Goal: Information Seeking & Learning: Learn about a topic

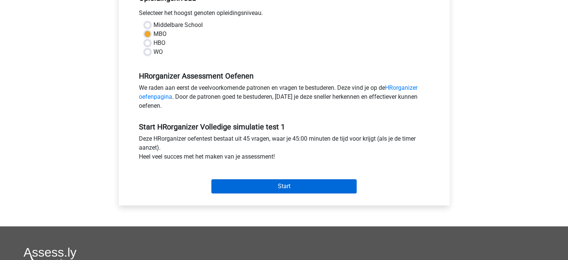
scroll to position [187, 0]
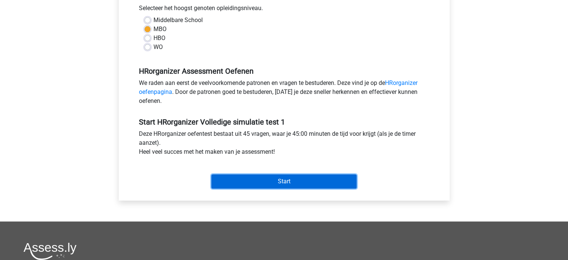
click at [280, 182] on input "Start" at bounding box center [283, 181] width 145 height 14
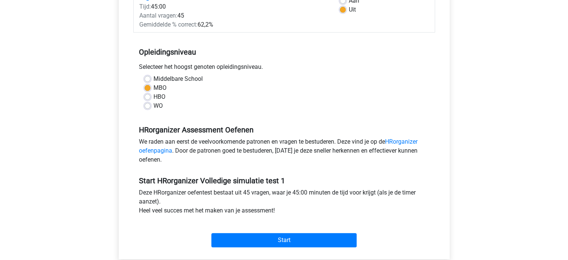
scroll to position [0, 0]
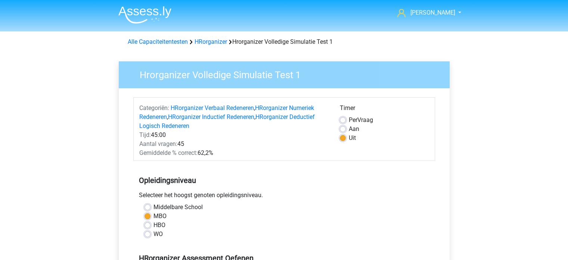
drag, startPoint x: 341, startPoint y: 128, endPoint x: 345, endPoint y: 133, distance: 6.4
click at [349, 128] on label "Aan" at bounding box center [354, 128] width 10 height 9
click at [341, 128] on input "Aan" at bounding box center [343, 127] width 6 height 7
radio input "true"
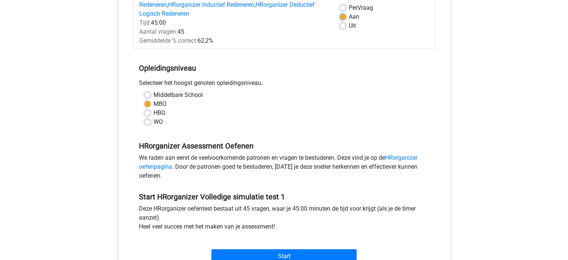
scroll to position [187, 0]
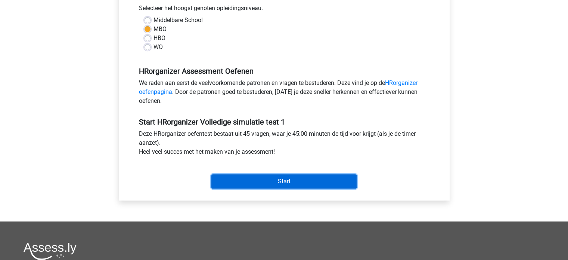
click at [295, 182] on input "Start" at bounding box center [283, 181] width 145 height 14
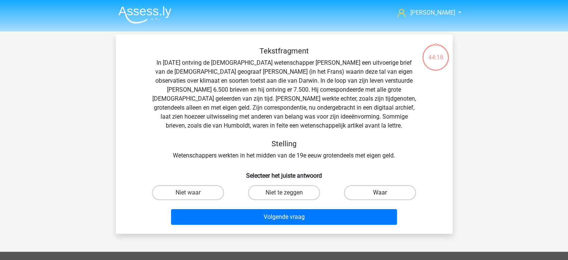
click at [365, 195] on label "Waar" at bounding box center [380, 192] width 72 height 15
click at [380, 195] on input "Waar" at bounding box center [382, 194] width 5 height 5
radio input "true"
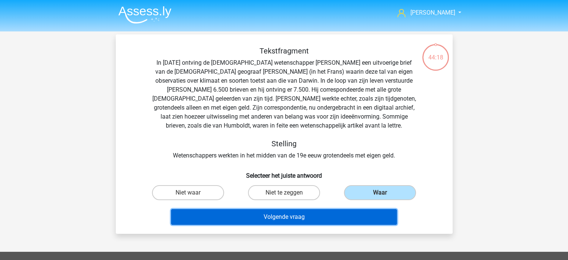
click at [325, 216] on button "Volgende vraag" at bounding box center [284, 217] width 226 height 16
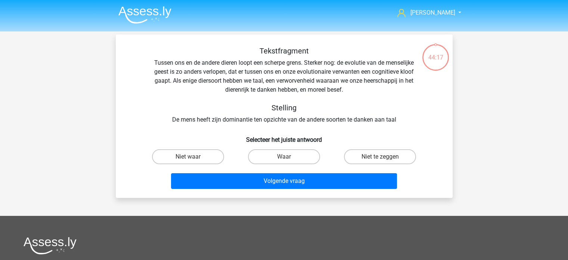
scroll to position [34, 0]
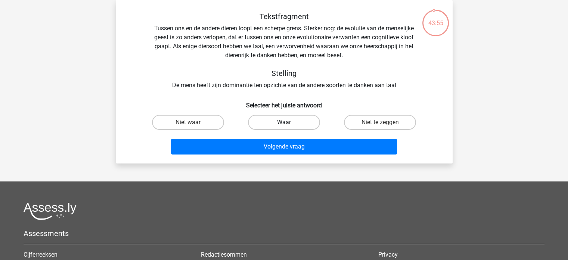
click at [290, 124] on label "Waar" at bounding box center [284, 122] width 72 height 15
click at [289, 124] on input "Waar" at bounding box center [286, 124] width 5 height 5
radio input "true"
click at [194, 120] on label "Niet waar" at bounding box center [188, 122] width 72 height 15
click at [193, 122] on input "Niet waar" at bounding box center [190, 124] width 5 height 5
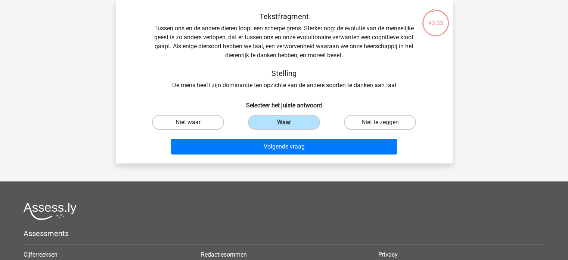
radio input "true"
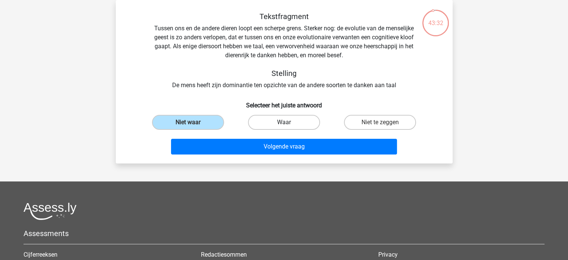
click at [284, 120] on label "Waar" at bounding box center [284, 122] width 72 height 15
click at [284, 122] on input "Waar" at bounding box center [286, 124] width 5 height 5
radio input "true"
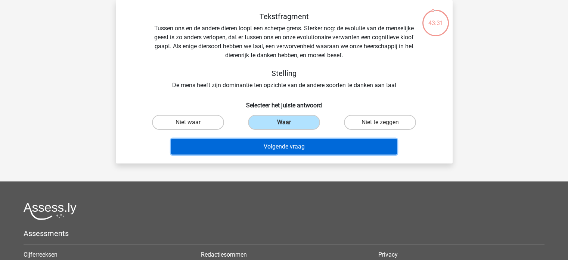
click at [289, 145] on button "Volgende vraag" at bounding box center [284, 147] width 226 height 16
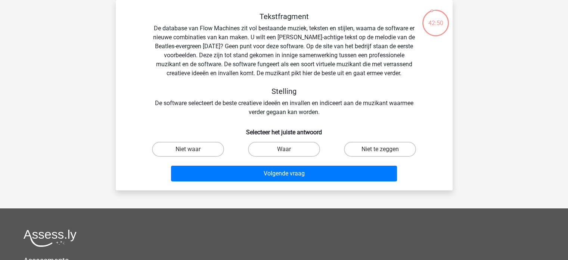
click at [286, 136] on div "Tekstfragment De database van Flow Machines zit vol bestaande muziek, teksten e…" at bounding box center [284, 98] width 331 height 172
click at [287, 148] on label "Waar" at bounding box center [284, 149] width 72 height 15
click at [287, 149] on input "Waar" at bounding box center [286, 151] width 5 height 5
radio input "true"
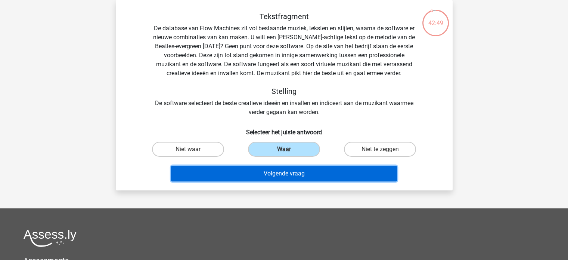
click at [298, 179] on button "Volgende vraag" at bounding box center [284, 173] width 226 height 16
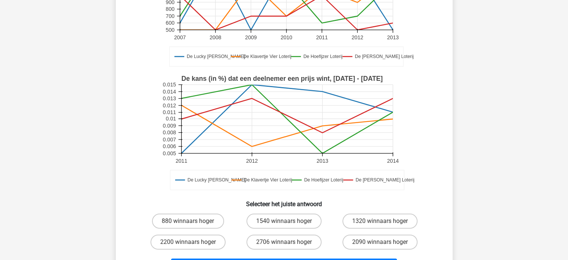
scroll to position [149, 0]
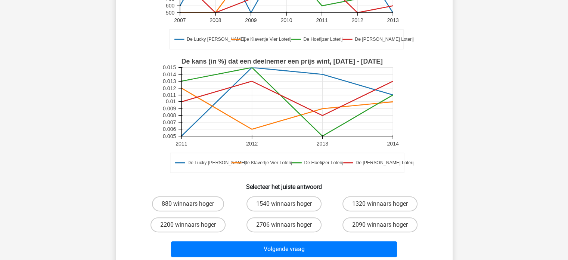
click at [191, 204] on input "880 winnaars hoger" at bounding box center [190, 206] width 5 height 5
radio input "true"
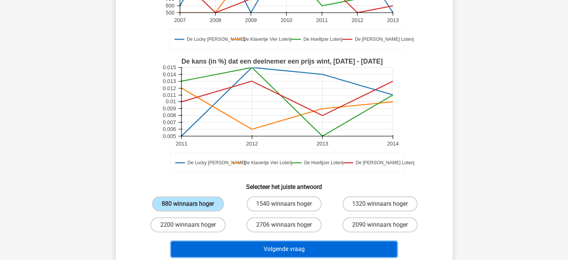
click at [287, 241] on button "Volgende vraag" at bounding box center [284, 249] width 226 height 16
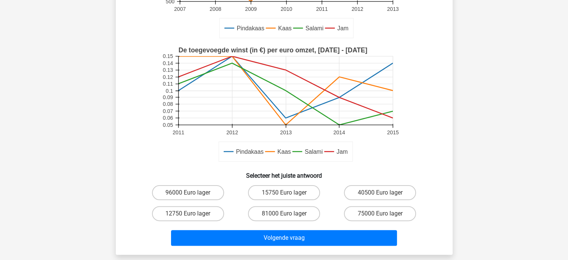
scroll to position [187, 0]
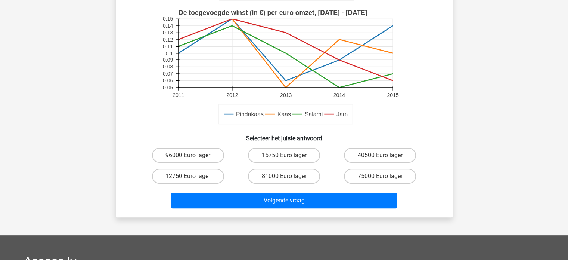
click at [192, 176] on input "12750 Euro lager" at bounding box center [190, 178] width 5 height 5
radio input "true"
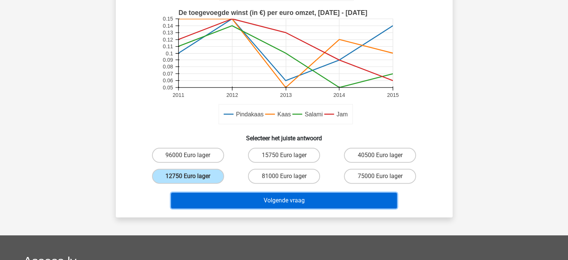
click at [267, 201] on button "Volgende vraag" at bounding box center [284, 200] width 226 height 16
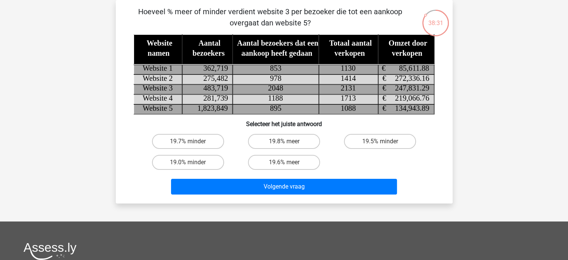
scroll to position [0, 0]
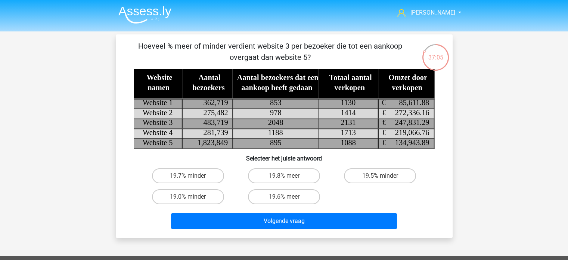
click at [189, 177] on input "19.7% minder" at bounding box center [190, 178] width 5 height 5
radio input "true"
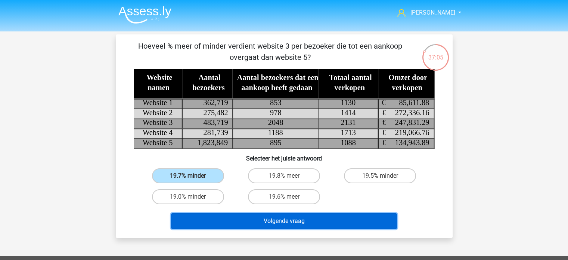
click at [268, 218] on button "Volgende vraag" at bounding box center [284, 221] width 226 height 16
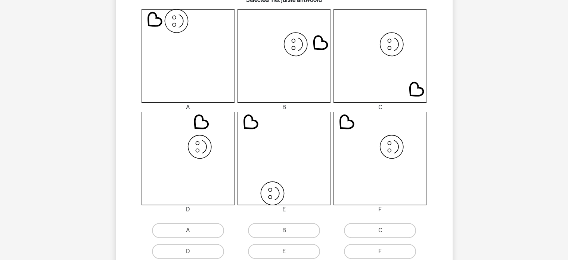
scroll to position [221, 0]
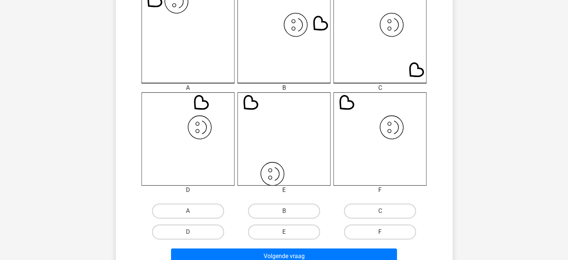
click at [393, 233] on label "F" at bounding box center [380, 231] width 72 height 15
click at [385, 233] on input "F" at bounding box center [382, 234] width 5 height 5
radio input "true"
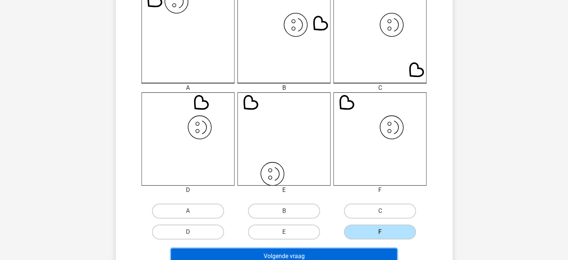
click at [366, 251] on button "Volgende vraag" at bounding box center [284, 256] width 226 height 16
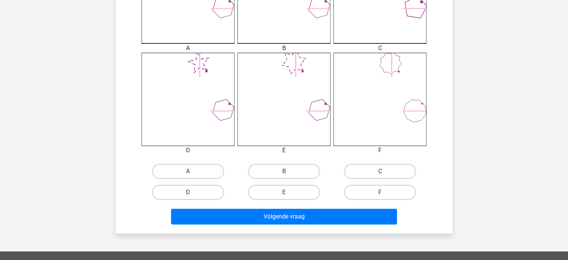
scroll to position [261, 0]
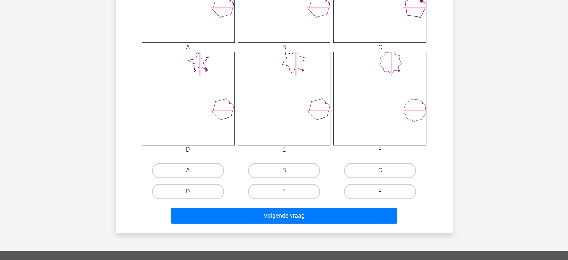
click at [368, 188] on label "F" at bounding box center [380, 191] width 72 height 15
click at [380, 191] on input "F" at bounding box center [382, 193] width 5 height 5
radio input "true"
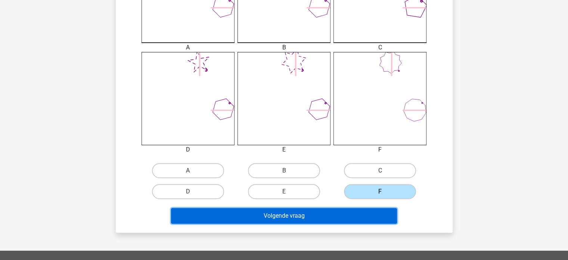
click at [324, 220] on button "Volgende vraag" at bounding box center [284, 216] width 226 height 16
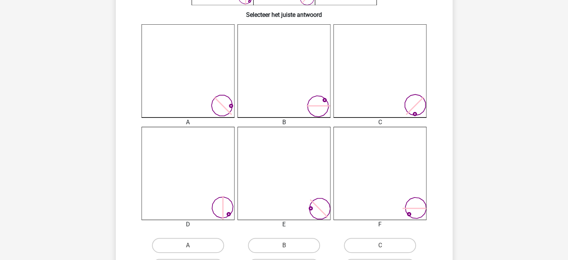
scroll to position [224, 0]
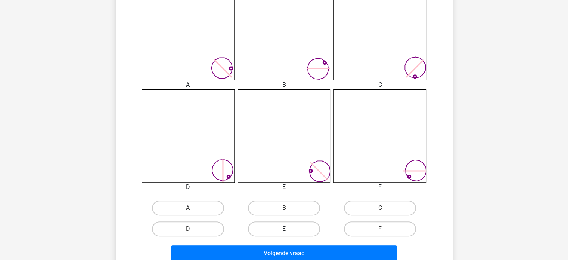
click at [282, 229] on label "E" at bounding box center [284, 228] width 72 height 15
click at [284, 229] on input "E" at bounding box center [286, 231] width 5 height 5
radio input "true"
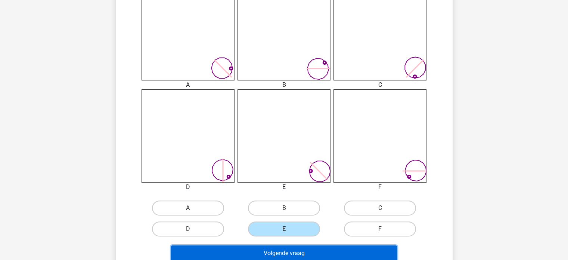
click at [287, 257] on button "Volgende vraag" at bounding box center [284, 253] width 226 height 16
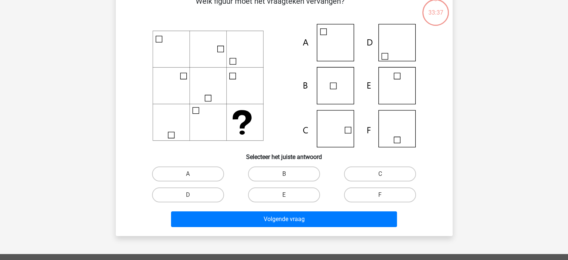
scroll to position [34, 0]
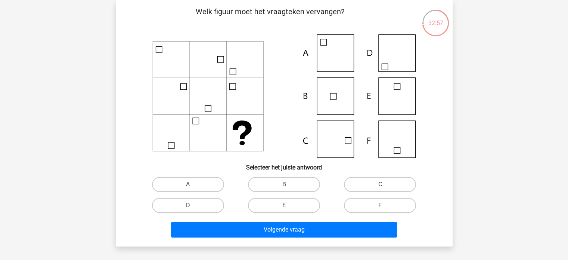
click at [385, 185] on label "C" at bounding box center [380, 184] width 72 height 15
click at [385, 185] on input "C" at bounding box center [382, 186] width 5 height 5
radio input "true"
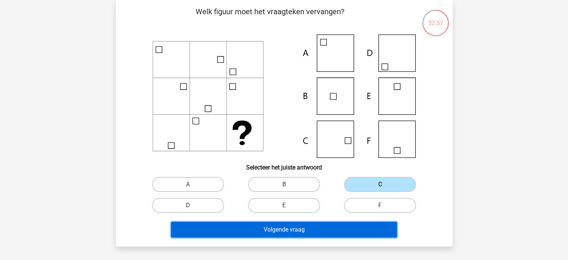
click at [324, 230] on button "Volgende vraag" at bounding box center [284, 230] width 226 height 16
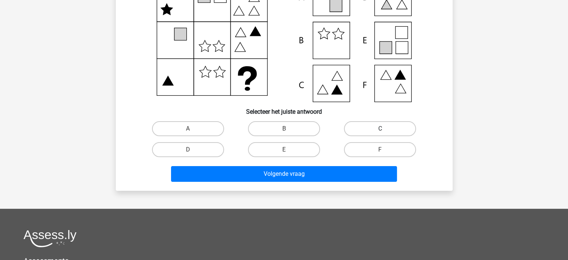
scroll to position [109, 0]
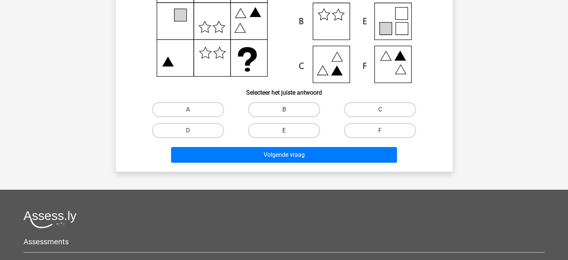
click at [279, 130] on label "E" at bounding box center [284, 130] width 72 height 15
click at [284, 130] on input "E" at bounding box center [286, 132] width 5 height 5
radio input "true"
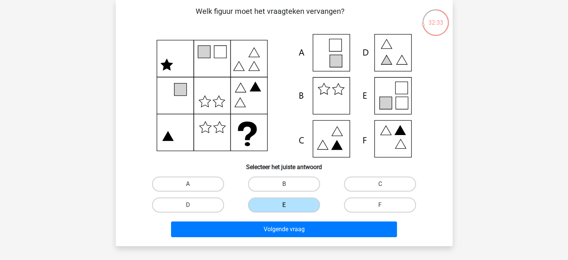
scroll to position [34, 0]
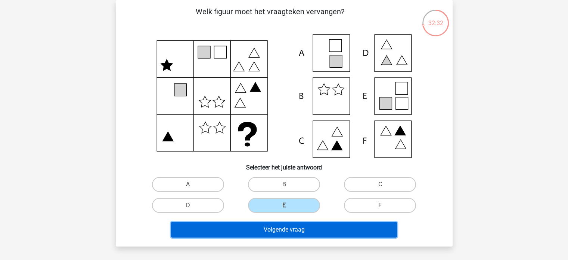
click at [288, 227] on button "Volgende vraag" at bounding box center [284, 230] width 226 height 16
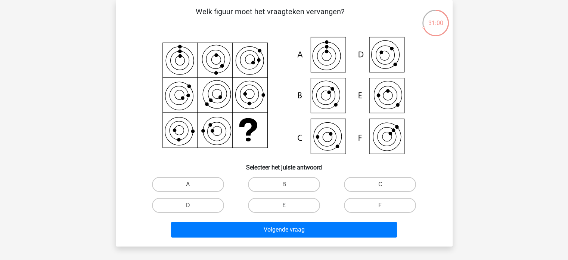
click at [287, 202] on label "E" at bounding box center [284, 205] width 72 height 15
click at [287, 205] on input "E" at bounding box center [286, 207] width 5 height 5
radio input "true"
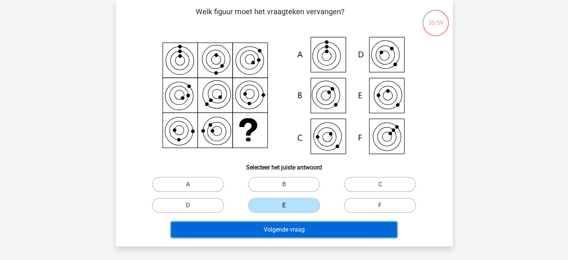
click at [292, 228] on button "Volgende vraag" at bounding box center [284, 230] width 226 height 16
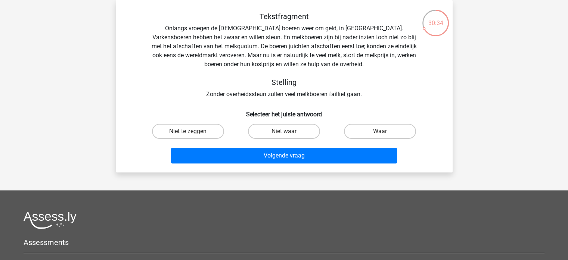
click at [191, 133] on input "Niet te zeggen" at bounding box center [190, 133] width 5 height 5
radio input "true"
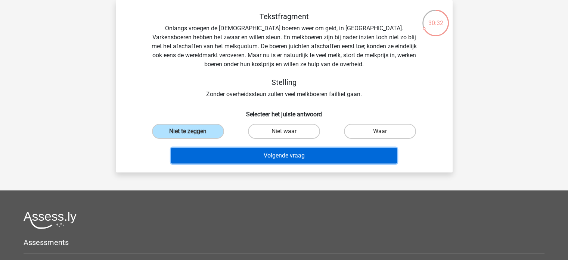
click at [294, 160] on button "Volgende vraag" at bounding box center [284, 156] width 226 height 16
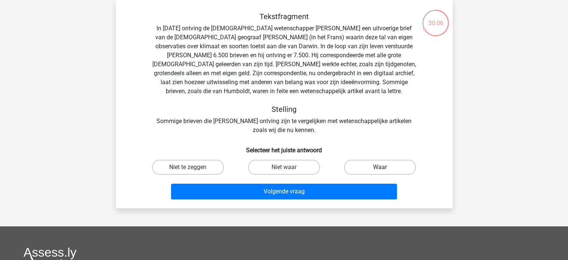
click at [375, 169] on label "Waar" at bounding box center [380, 167] width 72 height 15
click at [380, 169] on input "Waar" at bounding box center [382, 169] width 5 height 5
radio input "true"
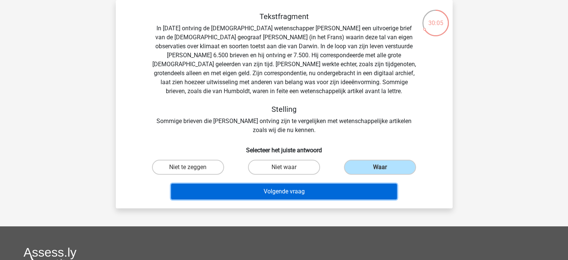
click at [288, 194] on button "Volgende vraag" at bounding box center [284, 191] width 226 height 16
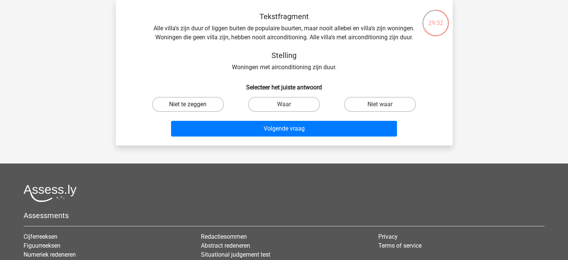
click at [196, 106] on label "Niet te zeggen" at bounding box center [188, 104] width 72 height 15
click at [193, 106] on input "Niet te zeggen" at bounding box center [190, 106] width 5 height 5
radio input "true"
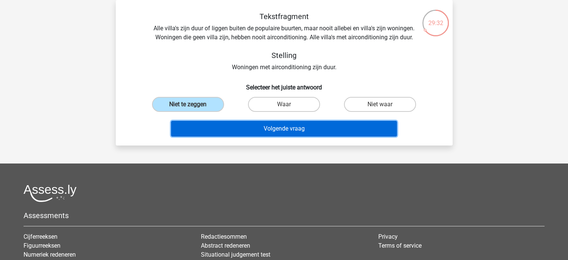
click at [270, 123] on button "Volgende vraag" at bounding box center [284, 129] width 226 height 16
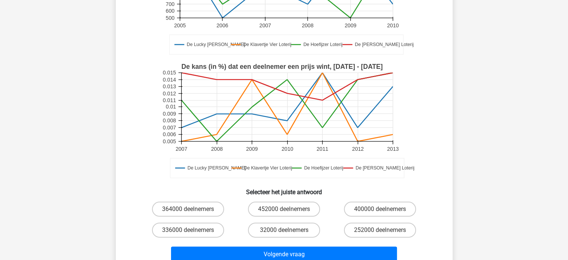
scroll to position [149, 0]
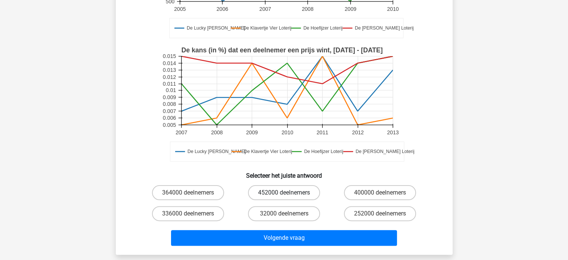
click at [289, 194] on label "452000 deelnemers" at bounding box center [284, 192] width 72 height 15
click at [289, 194] on input "452000 deelnemers" at bounding box center [286, 194] width 5 height 5
radio input "true"
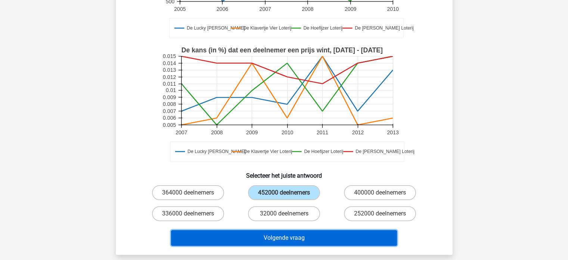
click at [297, 236] on button "Volgende vraag" at bounding box center [284, 238] width 226 height 16
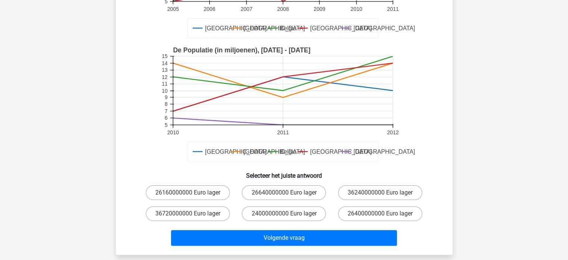
scroll to position [184, 0]
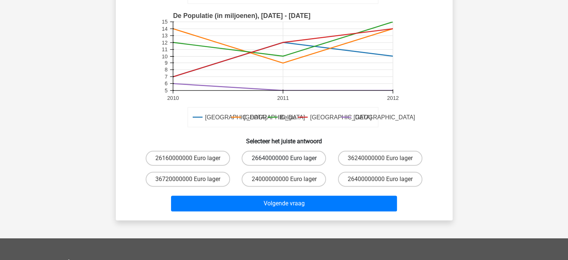
click at [270, 157] on label "26640000000 Euro lager" at bounding box center [284, 158] width 84 height 15
click at [284, 158] on input "26640000000 Euro lager" at bounding box center [286, 160] width 5 height 5
radio input "true"
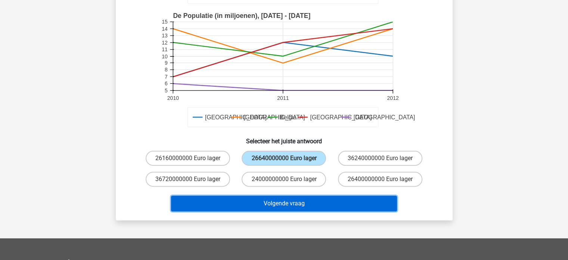
click at [298, 203] on button "Volgende vraag" at bounding box center [284, 203] width 226 height 16
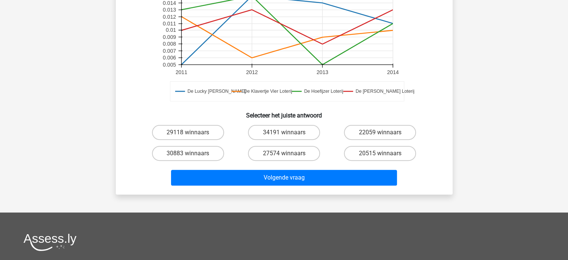
scroll to position [221, 0]
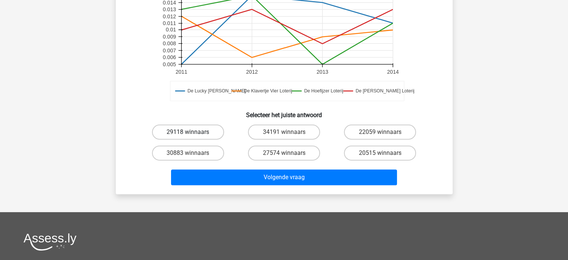
click at [173, 136] on label "29118 winnaars" at bounding box center [188, 131] width 72 height 15
click at [188, 136] on input "29118 winnaars" at bounding box center [190, 134] width 5 height 5
radio input "true"
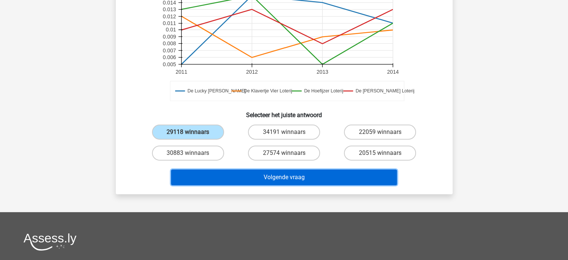
click at [276, 176] on button "Volgende vraag" at bounding box center [284, 177] width 226 height 16
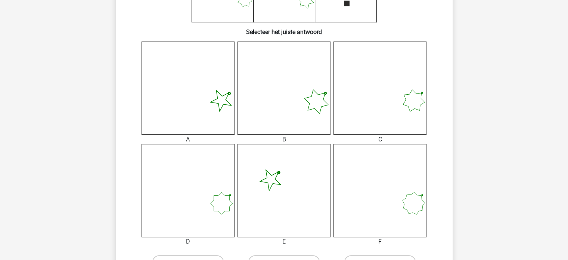
scroll to position [187, 0]
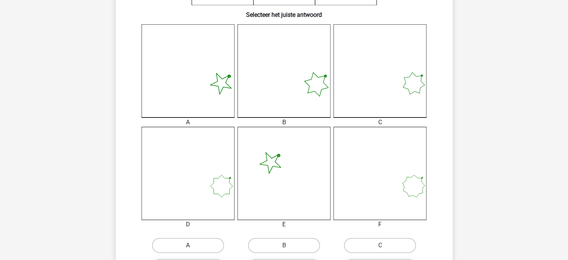
click at [194, 245] on label "A" at bounding box center [188, 245] width 72 height 15
click at [193, 245] on input "A" at bounding box center [190, 247] width 5 height 5
radio input "true"
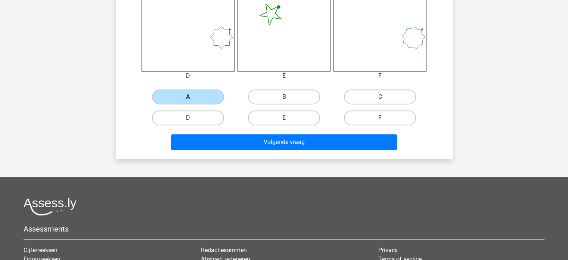
scroll to position [336, 0]
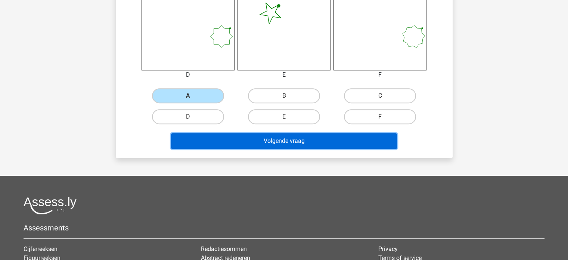
click at [294, 142] on button "Volgende vraag" at bounding box center [284, 141] width 226 height 16
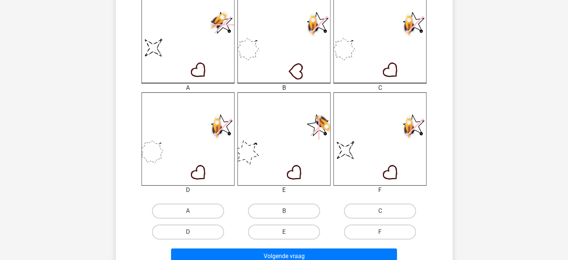
scroll to position [224, 0]
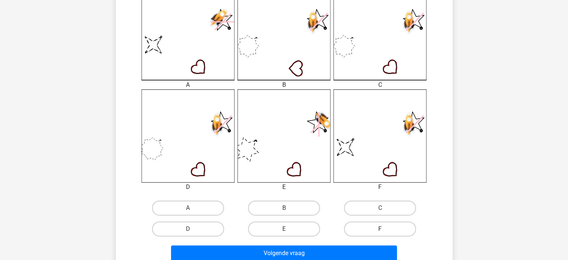
click at [377, 227] on label "F" at bounding box center [380, 228] width 72 height 15
click at [380, 229] on input "F" at bounding box center [382, 231] width 5 height 5
radio input "true"
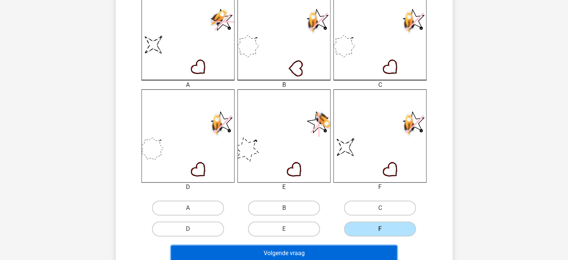
click at [328, 248] on button "Volgende vraag" at bounding box center [284, 253] width 226 height 16
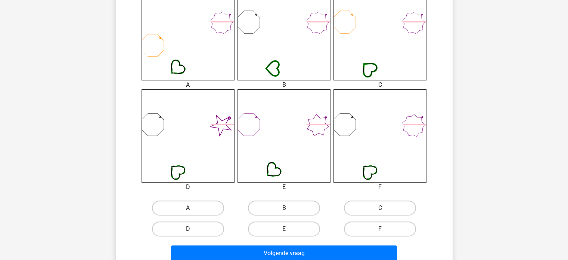
click at [181, 230] on label "D" at bounding box center [188, 228] width 72 height 15
click at [188, 230] on input "D" at bounding box center [190, 231] width 5 height 5
radio input "true"
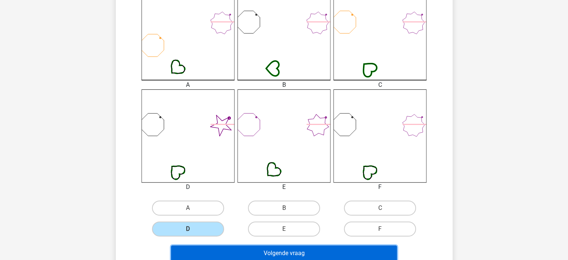
click at [281, 257] on button "Volgende vraag" at bounding box center [284, 253] width 226 height 16
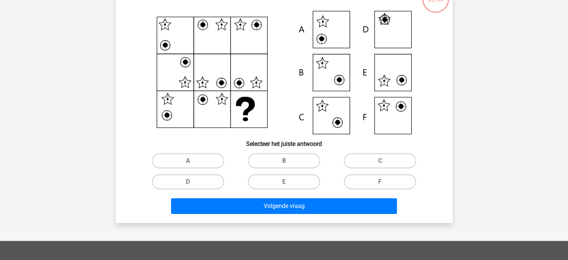
scroll to position [34, 0]
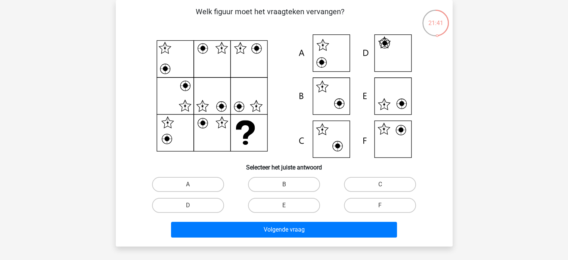
click at [380, 205] on input "F" at bounding box center [382, 207] width 5 height 5
radio input "true"
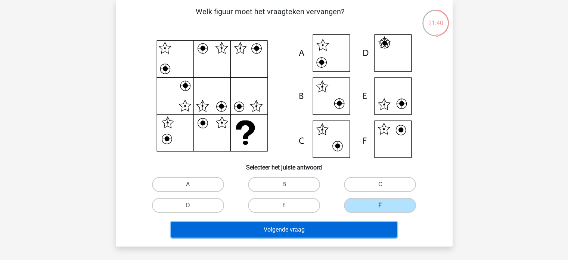
click at [293, 227] on button "Volgende vraag" at bounding box center [284, 230] width 226 height 16
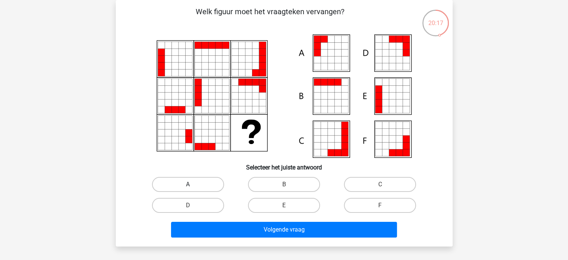
click at [187, 185] on label "A" at bounding box center [188, 184] width 72 height 15
click at [188, 185] on input "A" at bounding box center [190, 186] width 5 height 5
radio input "true"
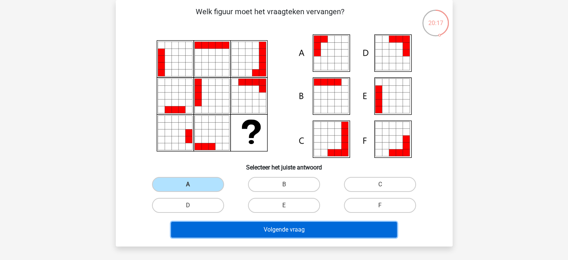
click at [272, 232] on button "Volgende vraag" at bounding box center [284, 230] width 226 height 16
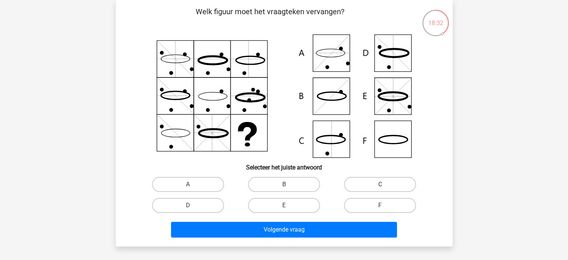
click at [398, 182] on label "C" at bounding box center [380, 184] width 72 height 15
click at [385, 184] on input "C" at bounding box center [382, 186] width 5 height 5
radio input "true"
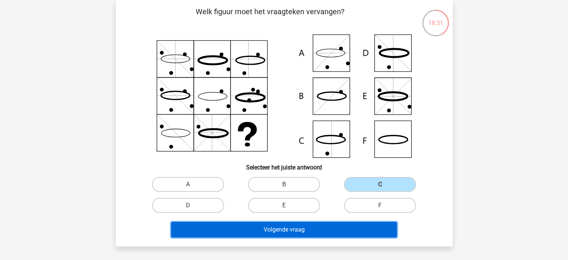
click at [287, 229] on button "Volgende vraag" at bounding box center [284, 230] width 226 height 16
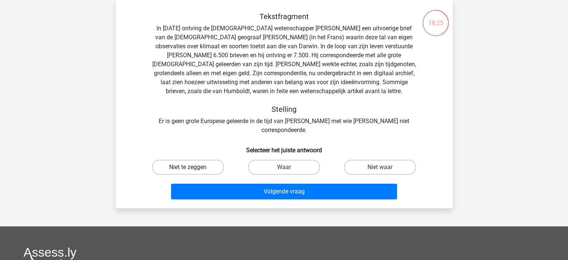
click at [188, 160] on label "Niet te zeggen" at bounding box center [188, 167] width 72 height 15
click at [188, 167] on input "Niet te zeggen" at bounding box center [190, 169] width 5 height 5
radio input "true"
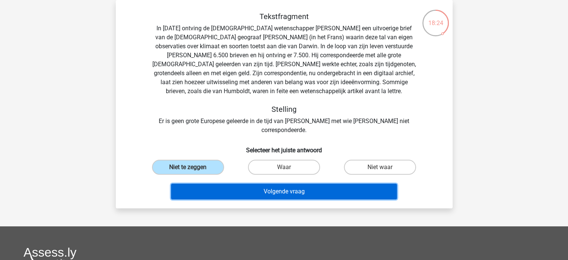
click at [307, 187] on button "Volgende vraag" at bounding box center [284, 191] width 226 height 16
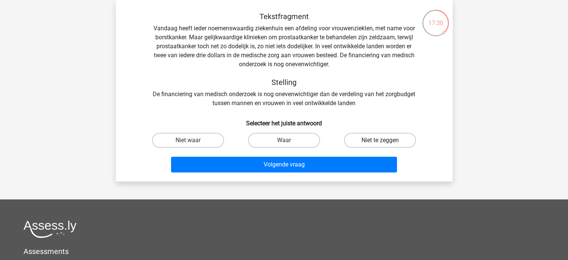
click at [377, 140] on label "Niet te zeggen" at bounding box center [380, 140] width 72 height 15
click at [380, 140] on input "Niet te zeggen" at bounding box center [382, 142] width 5 height 5
radio input "true"
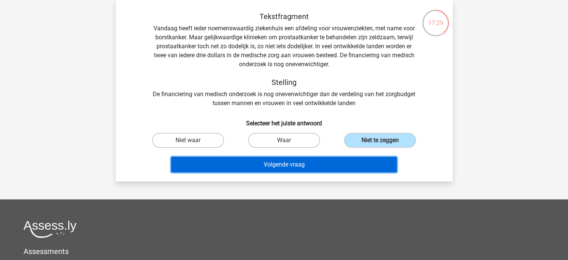
click at [303, 160] on button "Volgende vraag" at bounding box center [284, 165] width 226 height 16
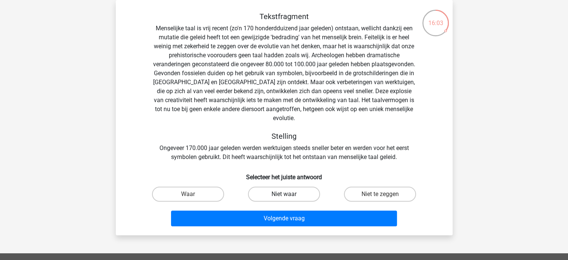
click at [287, 186] on label "Niet waar" at bounding box center [284, 193] width 72 height 15
click at [287, 194] on input "Niet waar" at bounding box center [286, 196] width 5 height 5
radio input "true"
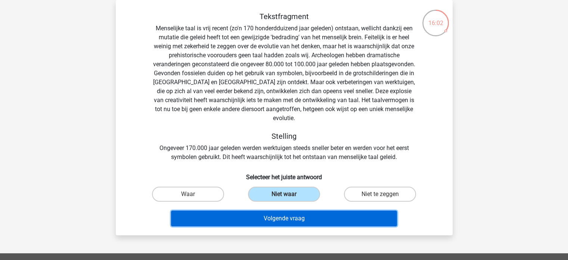
click at [288, 210] on button "Volgende vraag" at bounding box center [284, 218] width 226 height 16
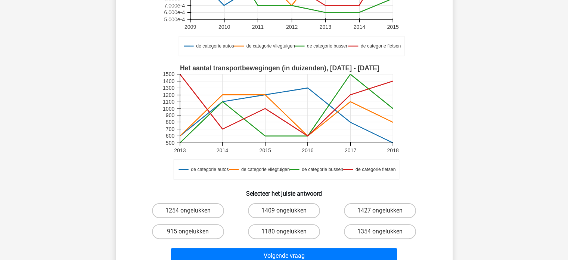
scroll to position [149, 0]
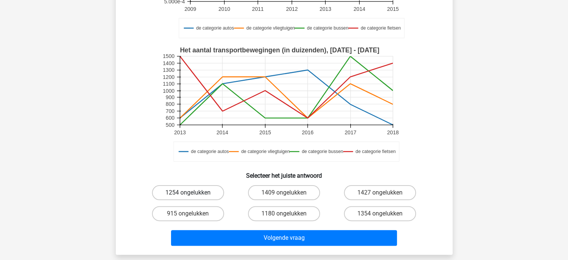
click at [192, 192] on label "1254 ongelukken" at bounding box center [188, 192] width 72 height 15
click at [192, 192] on input "1254 ongelukken" at bounding box center [190, 194] width 5 height 5
radio input "true"
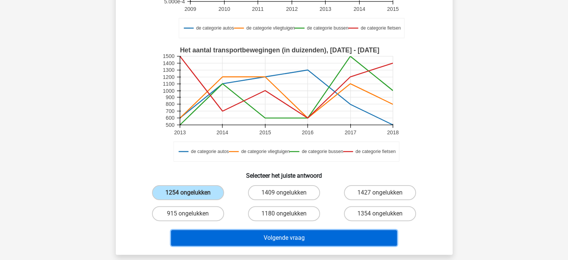
click at [293, 241] on button "Volgende vraag" at bounding box center [284, 238] width 226 height 16
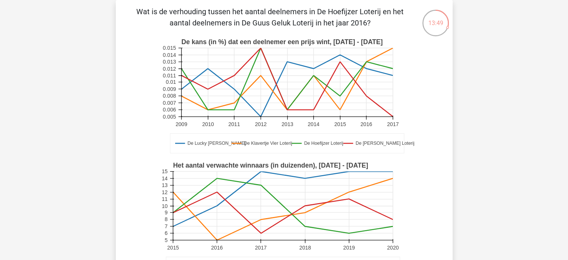
scroll to position [146, 0]
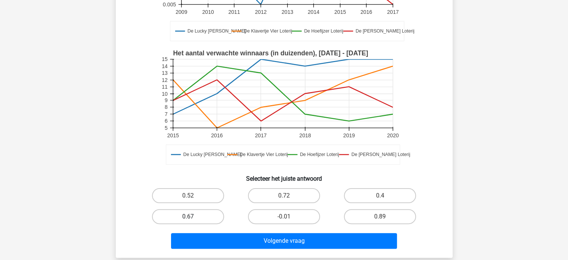
click at [196, 215] on label "0.67" at bounding box center [188, 216] width 72 height 15
click at [193, 216] on input "0.67" at bounding box center [190, 218] width 5 height 5
radio input "true"
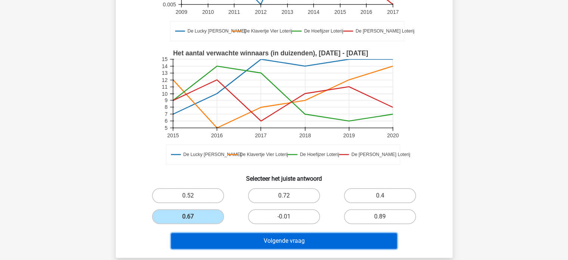
click at [294, 238] on button "Volgende vraag" at bounding box center [284, 241] width 226 height 16
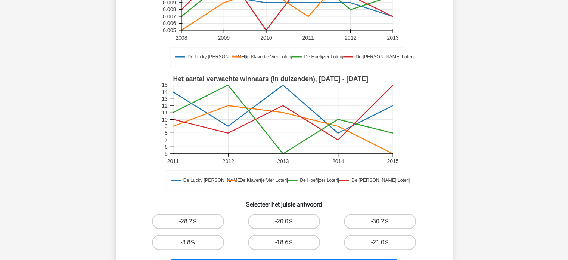
scroll to position [149, 0]
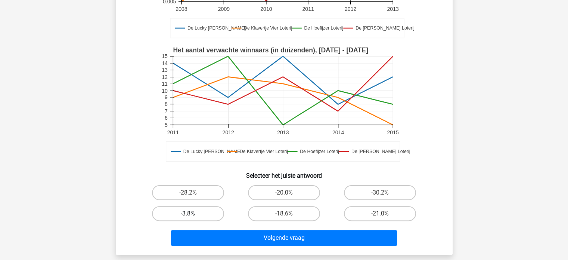
click at [191, 209] on label "-3.8%" at bounding box center [188, 213] width 72 height 15
click at [191, 213] on input "-3.8%" at bounding box center [190, 215] width 5 height 5
radio input "true"
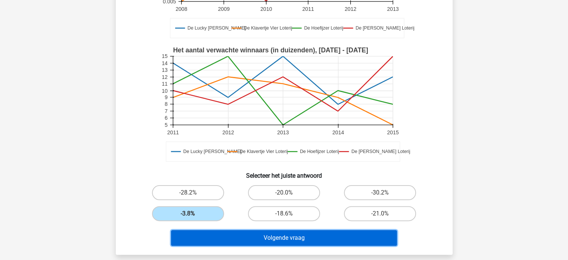
click at [297, 236] on button "Volgende vraag" at bounding box center [284, 238] width 226 height 16
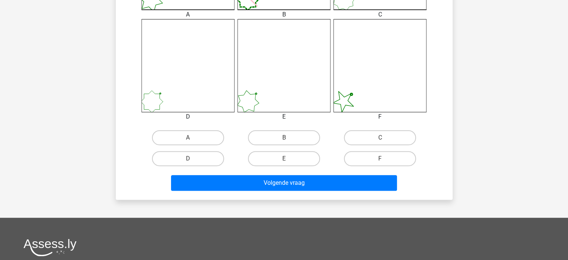
scroll to position [333, 0]
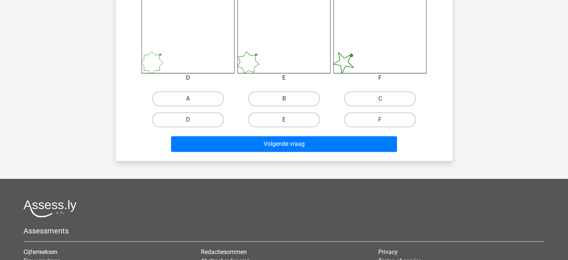
click at [383, 100] on input "C" at bounding box center [382, 101] width 5 height 5
radio input "true"
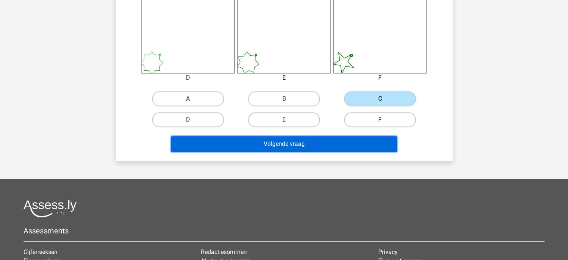
click at [352, 144] on button "Volgende vraag" at bounding box center [284, 144] width 226 height 16
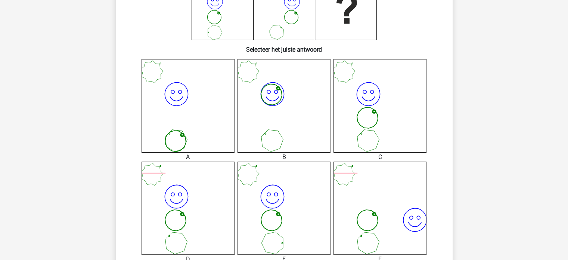
scroll to position [187, 0]
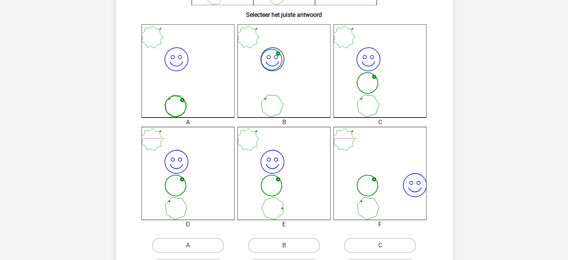
click at [368, 247] on label "C" at bounding box center [380, 245] width 72 height 15
click at [380, 247] on input "C" at bounding box center [382, 247] width 5 height 5
radio input "true"
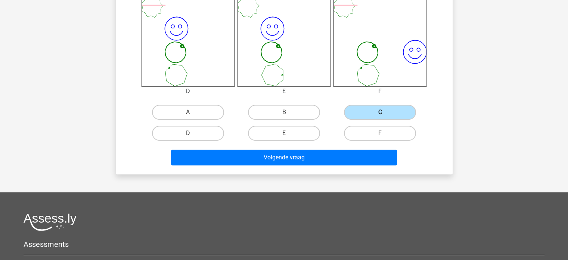
scroll to position [336, 0]
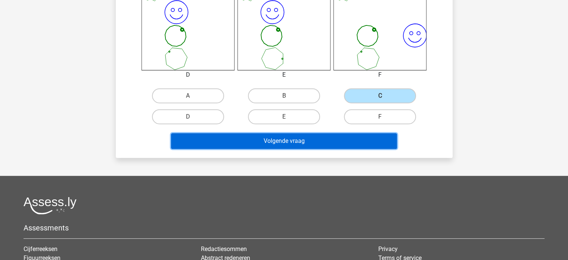
click at [301, 138] on button "Volgende vraag" at bounding box center [284, 141] width 226 height 16
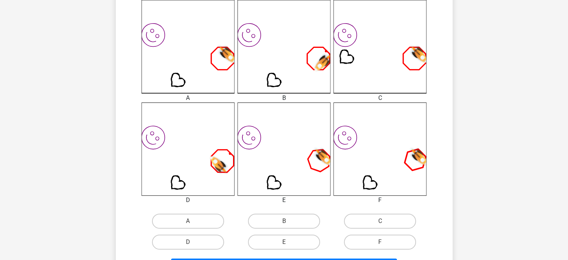
scroll to position [224, 0]
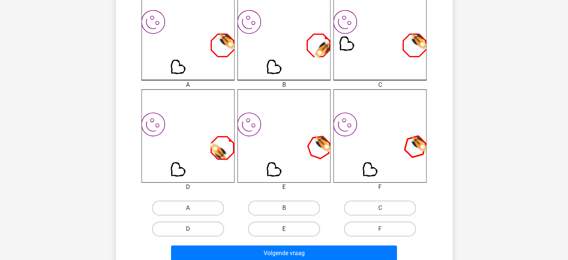
click at [294, 226] on label "E" at bounding box center [284, 228] width 72 height 15
click at [289, 229] on input "E" at bounding box center [286, 231] width 5 height 5
radio input "true"
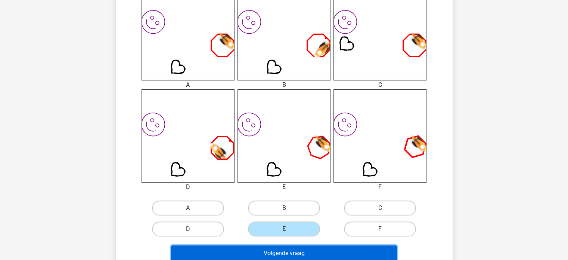
click at [294, 255] on button "Volgende vraag" at bounding box center [284, 253] width 226 height 16
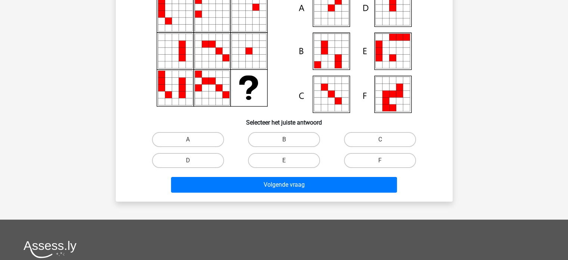
scroll to position [34, 0]
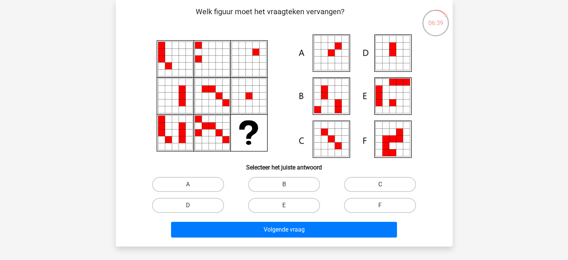
click at [375, 186] on label "C" at bounding box center [380, 184] width 72 height 15
click at [380, 186] on input "C" at bounding box center [382, 186] width 5 height 5
radio input "true"
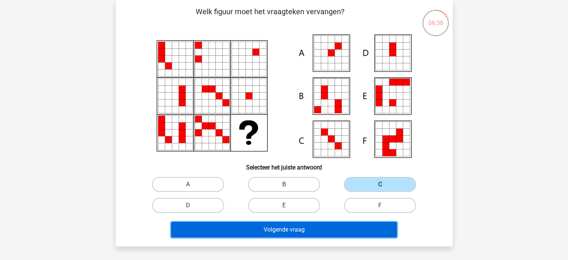
click at [308, 225] on button "Volgende vraag" at bounding box center [284, 230] width 226 height 16
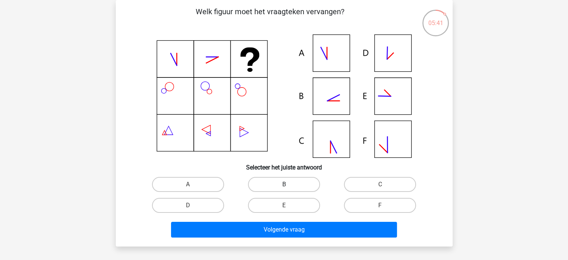
click at [288, 180] on label "B" at bounding box center [284, 184] width 72 height 15
click at [288, 184] on input "B" at bounding box center [286, 186] width 5 height 5
radio input "true"
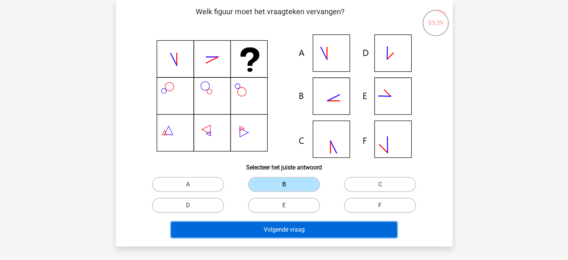
click at [302, 236] on button "Volgende vraag" at bounding box center [284, 230] width 226 height 16
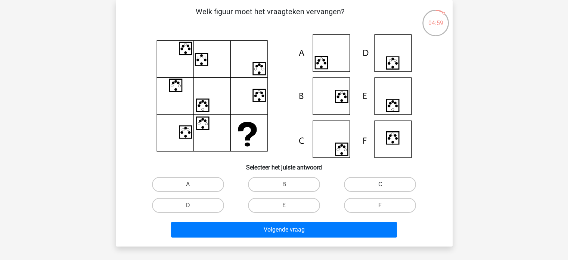
click at [386, 178] on label "C" at bounding box center [380, 184] width 72 height 15
click at [385, 184] on input "C" at bounding box center [382, 186] width 5 height 5
radio input "true"
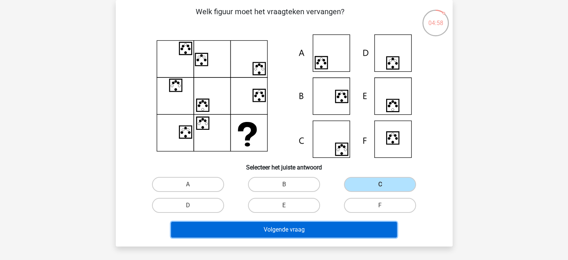
click at [296, 228] on button "Volgende vraag" at bounding box center [284, 230] width 226 height 16
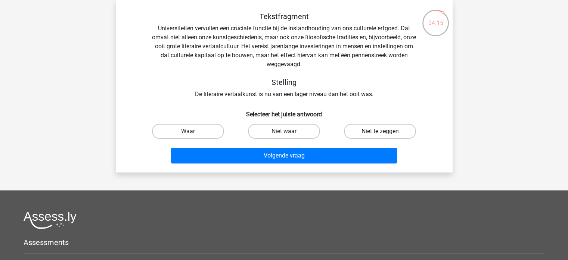
click at [386, 128] on label "Niet te zeggen" at bounding box center [380, 131] width 72 height 15
click at [385, 131] on input "Niet te zeggen" at bounding box center [382, 133] width 5 height 5
radio input "true"
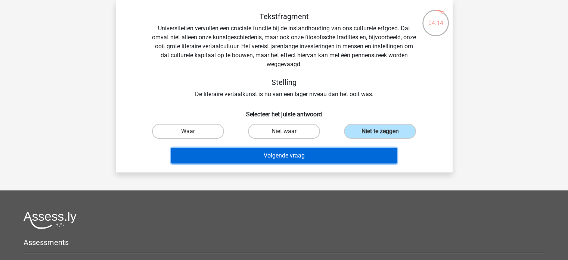
click at [315, 155] on button "Volgende vraag" at bounding box center [284, 156] width 226 height 16
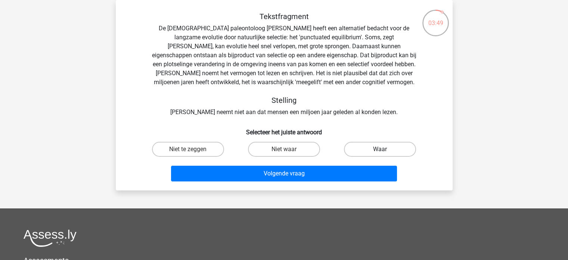
click at [393, 152] on label "Waar" at bounding box center [380, 149] width 72 height 15
click at [385, 152] on input "Waar" at bounding box center [382, 151] width 5 height 5
radio input "true"
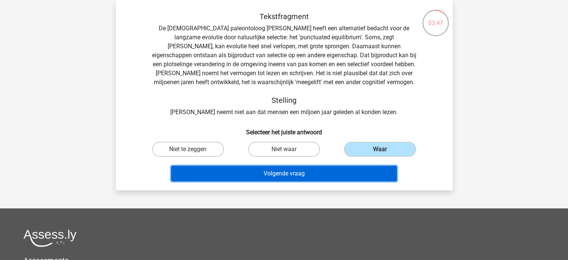
click at [293, 176] on button "Volgende vraag" at bounding box center [284, 173] width 226 height 16
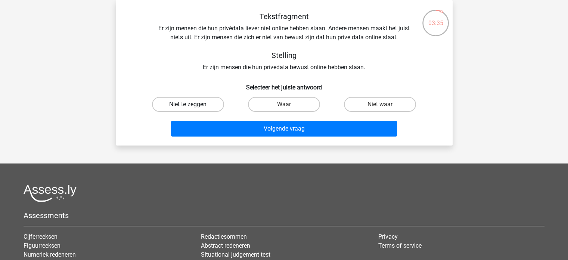
click at [180, 106] on label "Niet te zeggen" at bounding box center [188, 104] width 72 height 15
click at [188, 106] on input "Niet te zeggen" at bounding box center [190, 106] width 5 height 5
radio input "true"
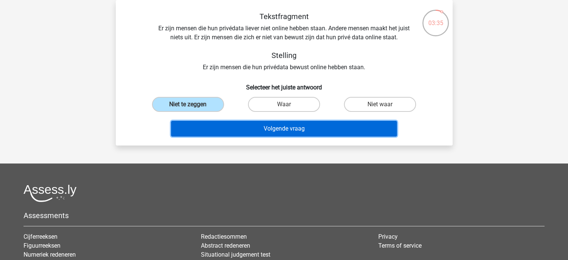
click at [267, 131] on button "Volgende vraag" at bounding box center [284, 129] width 226 height 16
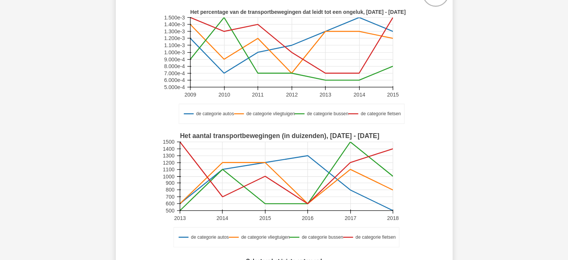
scroll to position [149, 0]
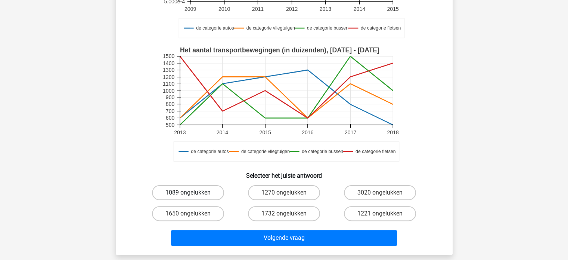
click at [202, 194] on label "1089 ongelukken" at bounding box center [188, 192] width 72 height 15
click at [193, 194] on input "1089 ongelukken" at bounding box center [190, 194] width 5 height 5
radio input "true"
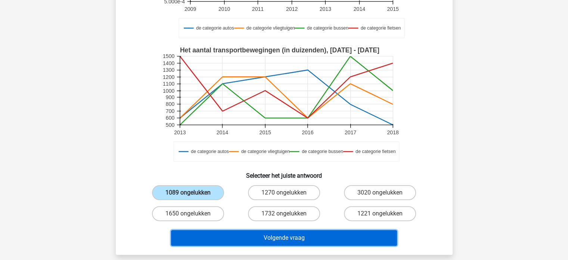
click at [287, 239] on button "Volgende vraag" at bounding box center [284, 238] width 226 height 16
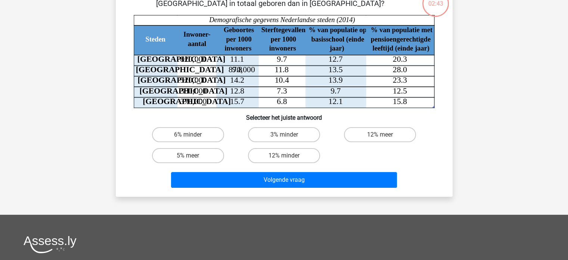
scroll to position [34, 0]
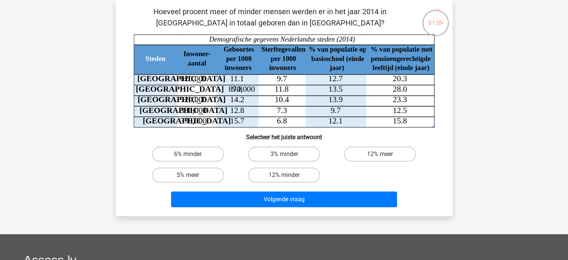
click at [286, 158] on input "3% minder" at bounding box center [286, 156] width 5 height 5
radio input "true"
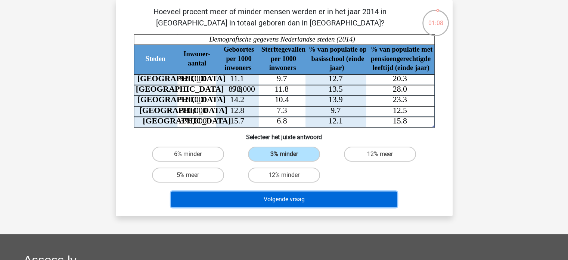
click at [290, 195] on button "Volgende vraag" at bounding box center [284, 199] width 226 height 16
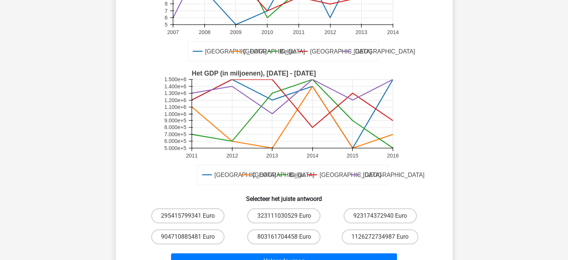
scroll to position [184, 0]
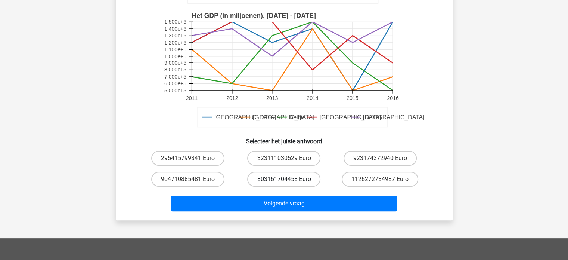
click at [281, 182] on label "803161704458 Euro" at bounding box center [283, 178] width 73 height 15
click at [284, 182] on input "803161704458 Euro" at bounding box center [286, 181] width 5 height 5
radio input "true"
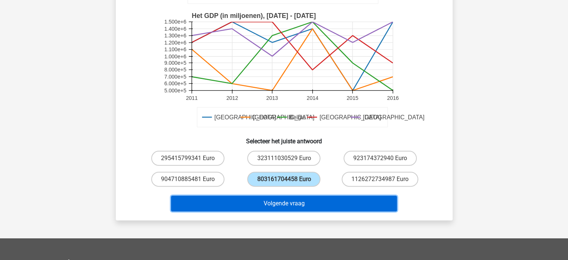
click at [286, 198] on button "Volgende vraag" at bounding box center [284, 203] width 226 height 16
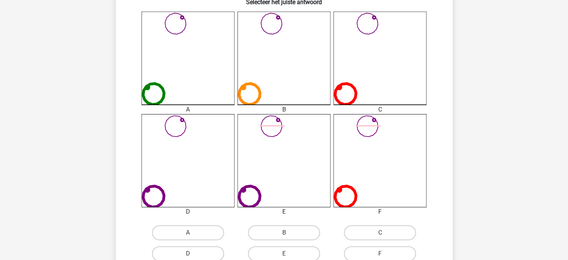
scroll to position [299, 0]
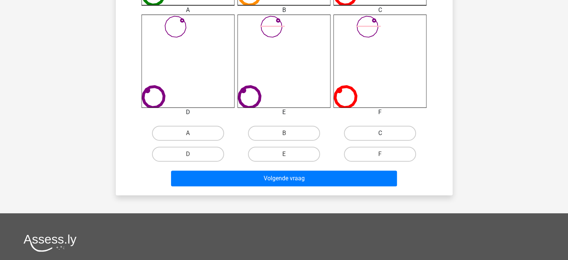
click at [376, 133] on label "C" at bounding box center [380, 133] width 72 height 15
click at [380, 133] on input "C" at bounding box center [382, 135] width 5 height 5
radio input "true"
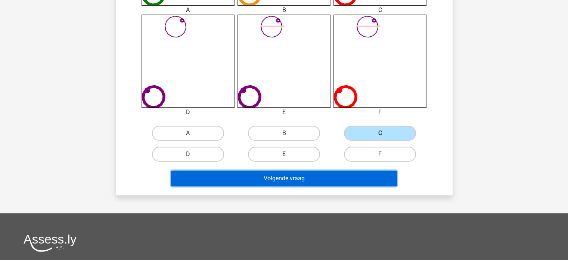
click at [309, 176] on button "Volgende vraag" at bounding box center [284, 178] width 226 height 16
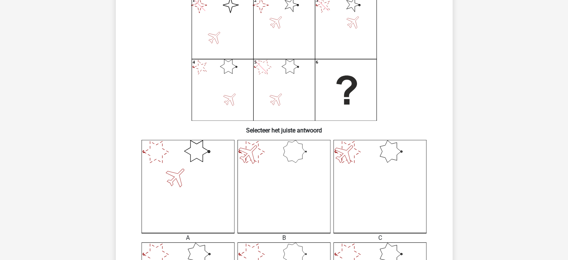
scroll to position [72, 0]
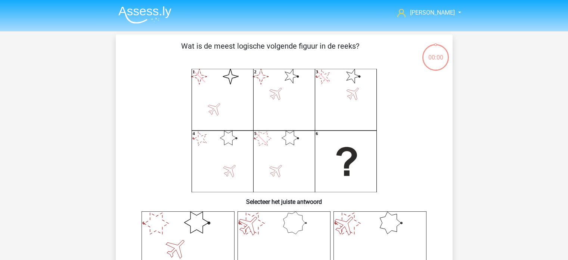
scroll to position [72, 0]
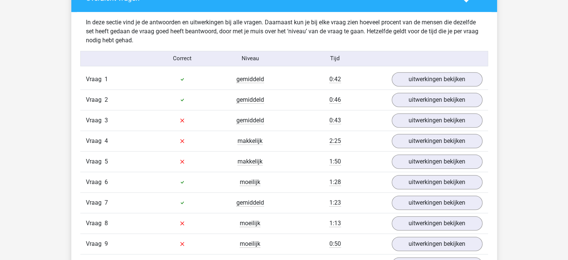
scroll to position [672, 0]
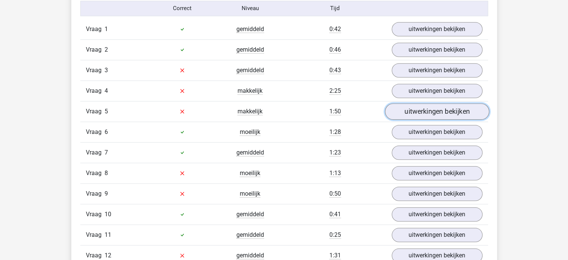
click at [449, 115] on link "uitwerkingen bekijken" at bounding box center [437, 111] width 104 height 16
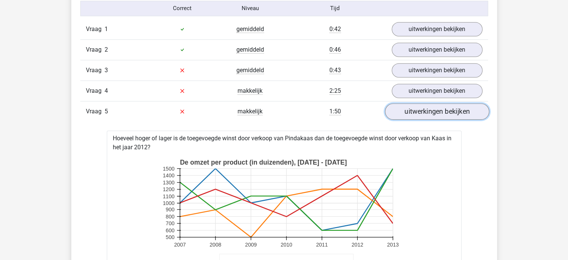
click at [449, 115] on link "uitwerkingen bekijken" at bounding box center [437, 111] width 104 height 16
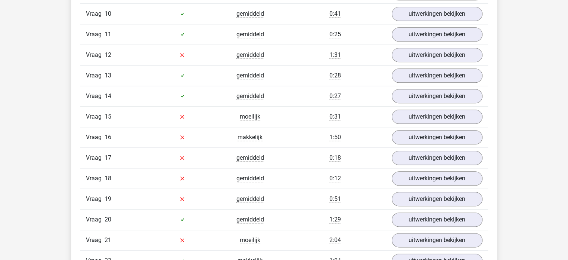
scroll to position [897, 0]
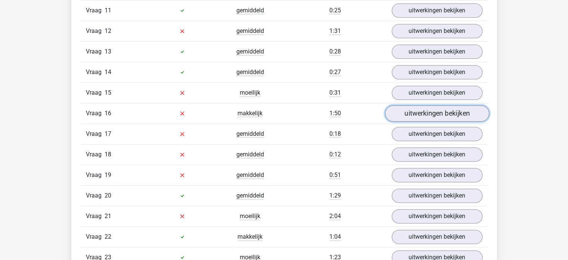
click at [440, 106] on link "uitwerkingen bekijken" at bounding box center [437, 113] width 104 height 16
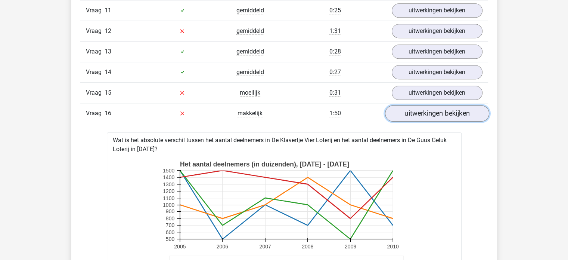
click at [440, 107] on link "uitwerkingen bekijken" at bounding box center [437, 113] width 104 height 16
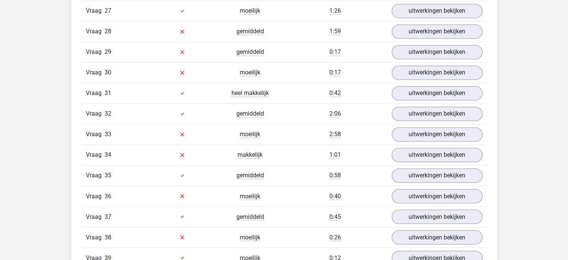
scroll to position [1270, 0]
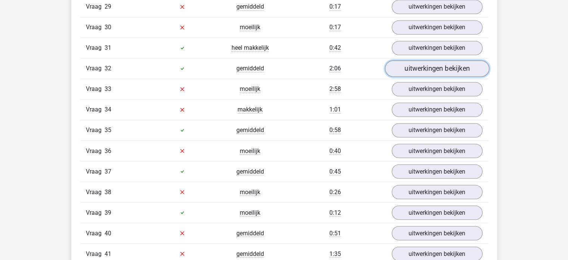
click at [435, 64] on link "uitwerkingen bekijken" at bounding box center [437, 68] width 104 height 16
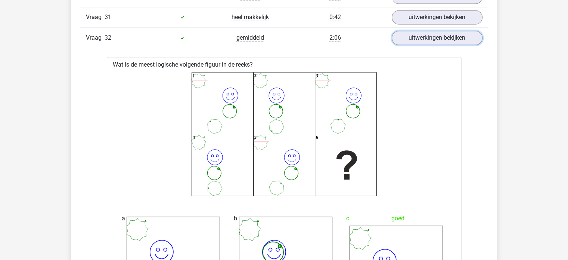
scroll to position [1233, 0]
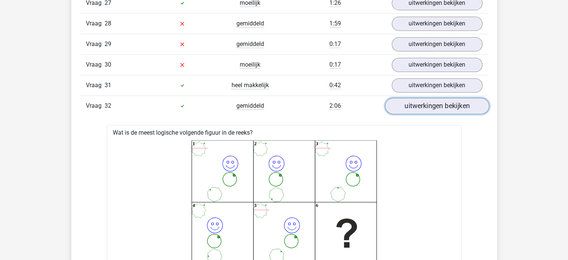
click at [436, 99] on link "uitwerkingen bekijken" at bounding box center [437, 106] width 104 height 16
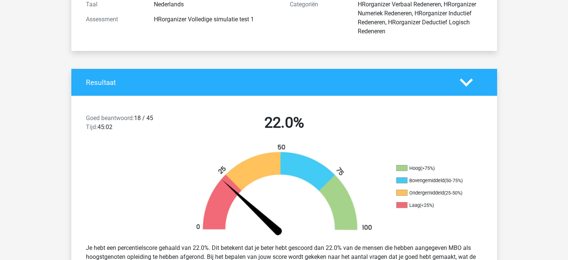
scroll to position [0, 0]
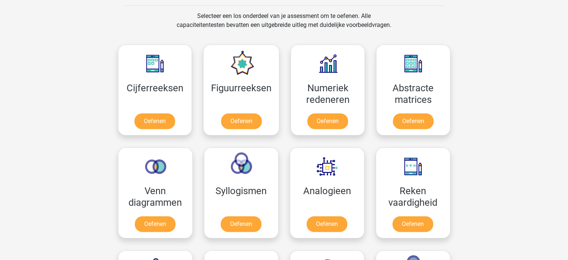
scroll to position [299, 0]
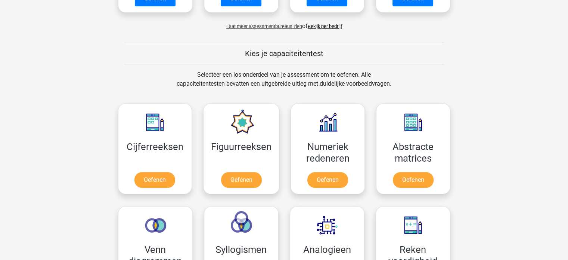
click at [261, 28] on span "Laat meer assessmentbureaus zien" at bounding box center [264, 27] width 76 height 6
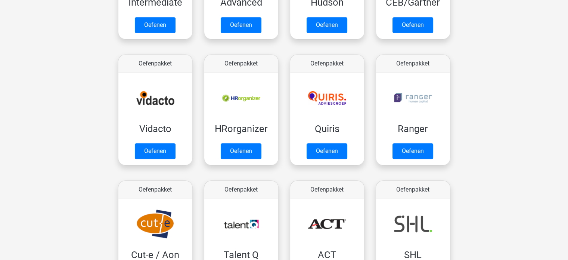
scroll to position [411, 0]
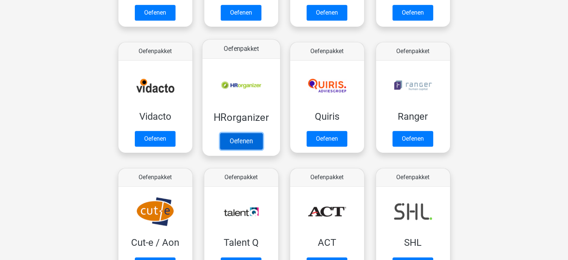
click at [231, 134] on link "Oefenen" at bounding box center [241, 141] width 43 height 16
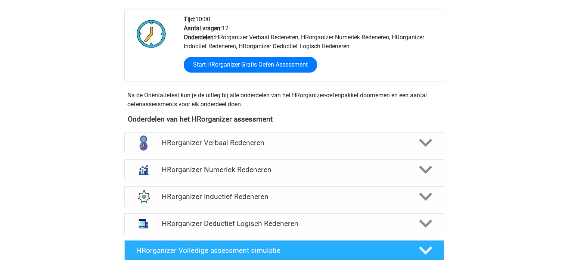
scroll to position [187, 0]
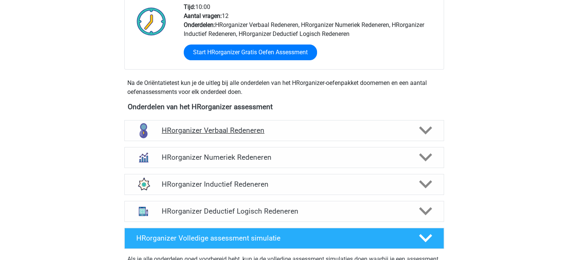
click at [421, 134] on polygon at bounding box center [425, 130] width 13 height 8
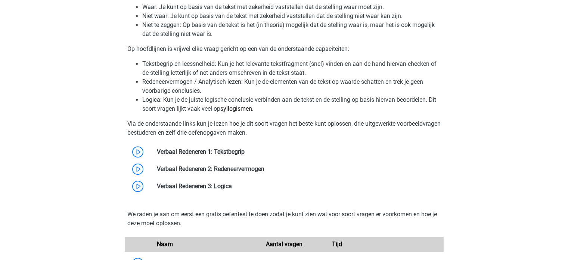
scroll to position [374, 0]
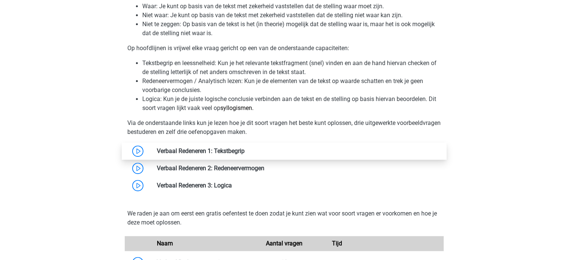
click at [245, 154] on link at bounding box center [245, 150] width 0 height 7
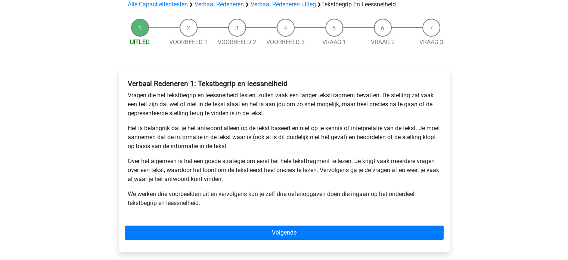
scroll to position [75, 0]
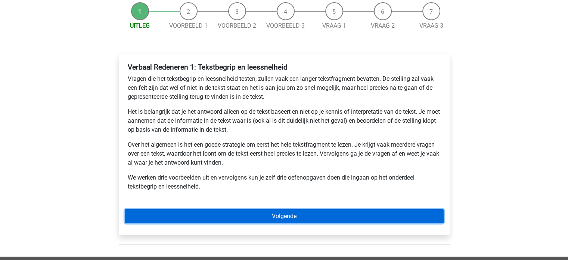
click at [289, 218] on link "Volgende" at bounding box center [284, 216] width 319 height 14
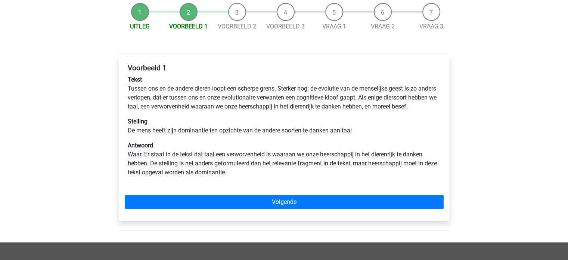
scroll to position [75, 0]
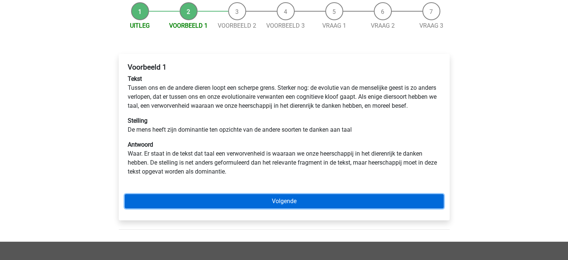
click at [290, 208] on link "Volgende" at bounding box center [284, 201] width 319 height 14
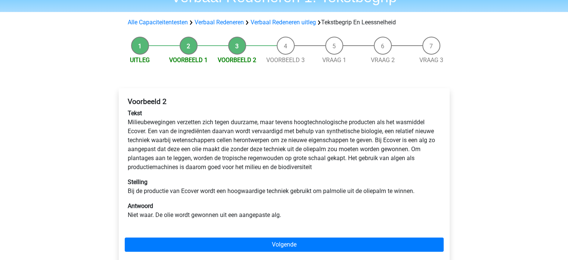
scroll to position [75, 0]
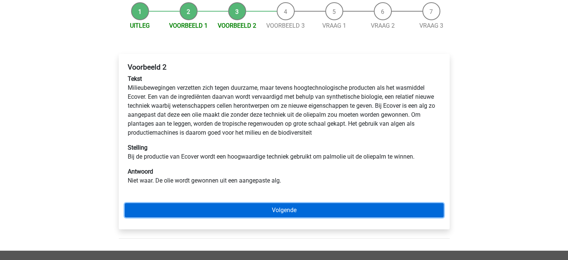
click at [270, 206] on link "Volgende" at bounding box center [284, 210] width 319 height 14
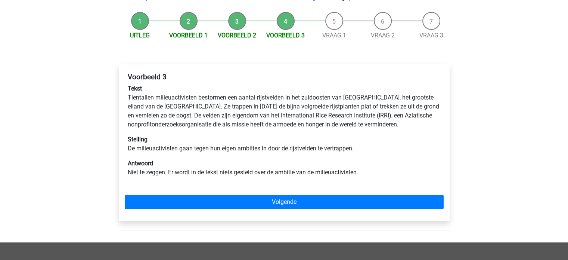
scroll to position [75, 0]
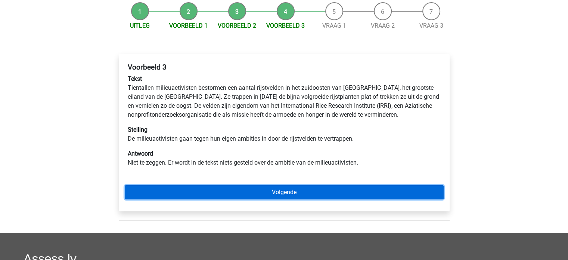
click at [259, 188] on link "Volgende" at bounding box center [284, 192] width 319 height 14
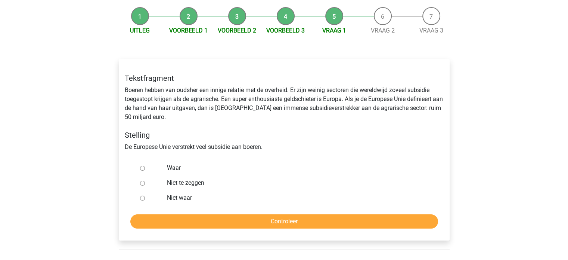
scroll to position [75, 0]
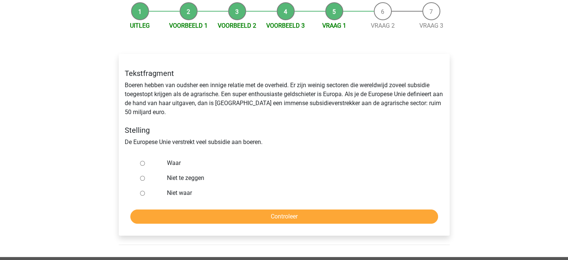
click at [141, 161] on input "Waar" at bounding box center [142, 163] width 5 height 5
radio input "true"
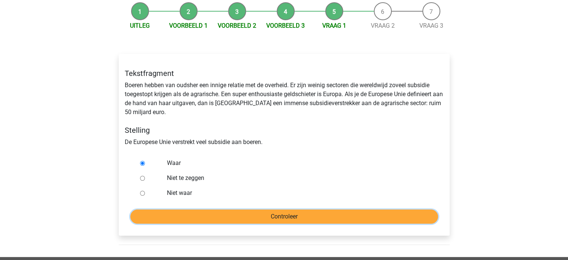
click at [289, 214] on input "Controleer" at bounding box center [284, 216] width 308 height 14
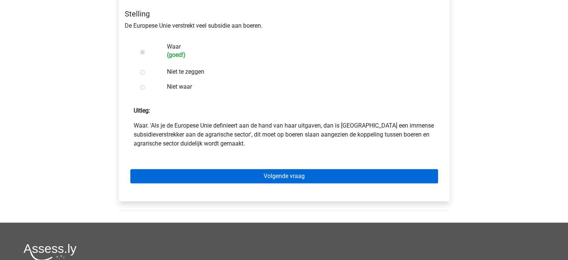
scroll to position [187, 0]
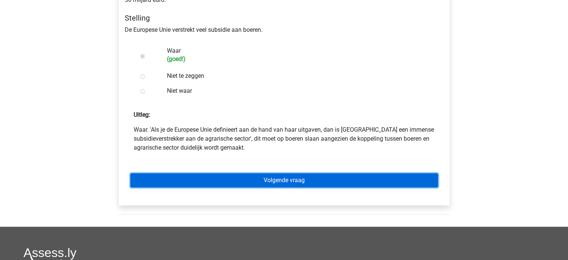
click at [291, 179] on link "Volgende vraag" at bounding box center [284, 180] width 308 height 14
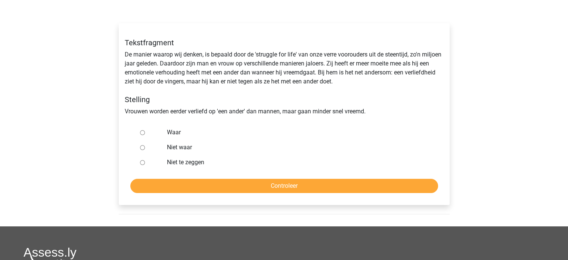
scroll to position [112, 0]
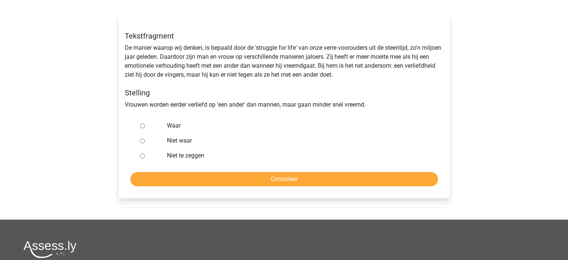
click at [142, 156] on input "Niet te zeggen" at bounding box center [142, 155] width 5 height 5
radio input "true"
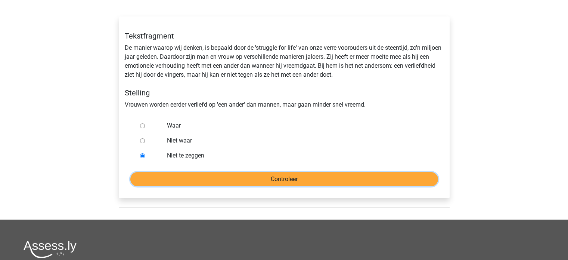
click at [266, 182] on input "Controleer" at bounding box center [284, 179] width 308 height 14
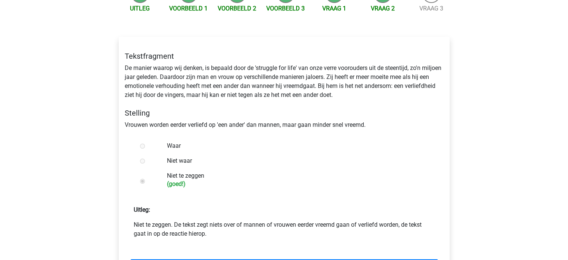
scroll to position [112, 0]
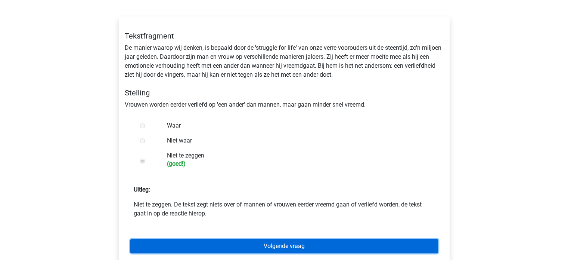
click at [290, 251] on link "Volgende vraag" at bounding box center [284, 246] width 308 height 14
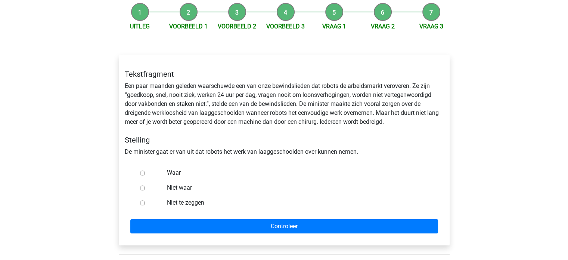
scroll to position [75, 0]
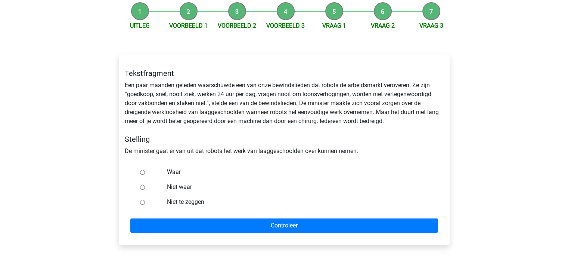
click at [142, 188] on input "Niet waar" at bounding box center [142, 187] width 5 height 5
radio input "true"
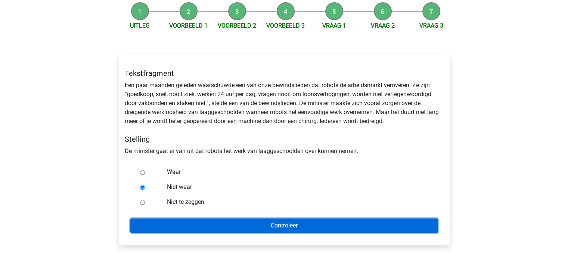
click at [275, 227] on input "Controleer" at bounding box center [284, 225] width 308 height 14
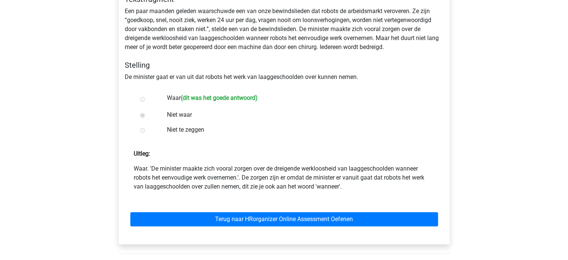
scroll to position [149, 0]
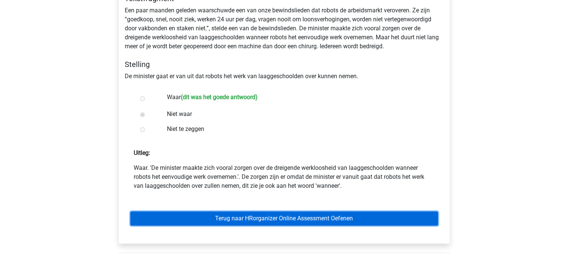
click at [278, 216] on link "Terug naar HRorganizer Online Assessment Oefenen" at bounding box center [284, 218] width 308 height 14
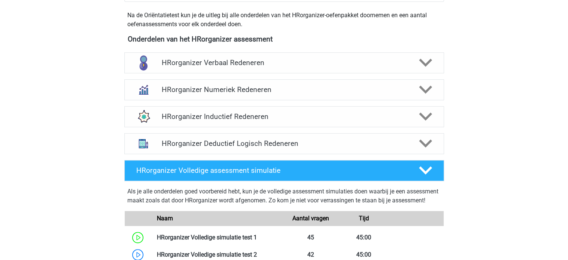
scroll to position [261, 0]
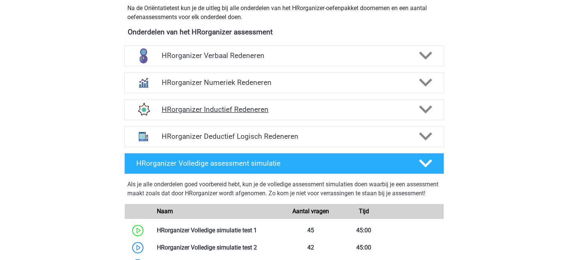
click at [241, 114] on h4 "HRorganizer Inductief Redeneren" at bounding box center [284, 109] width 245 height 9
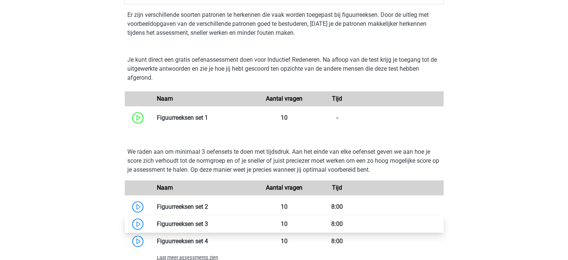
scroll to position [374, 0]
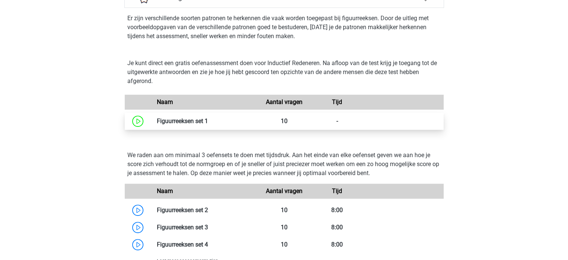
click at [208, 124] on link at bounding box center [208, 120] width 0 height 7
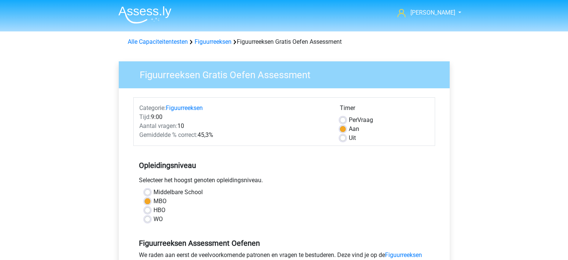
click at [349, 121] on label "Per Vraag" at bounding box center [361, 119] width 24 height 9
click at [342, 121] on input "Per Vraag" at bounding box center [343, 118] width 6 height 7
radio input "true"
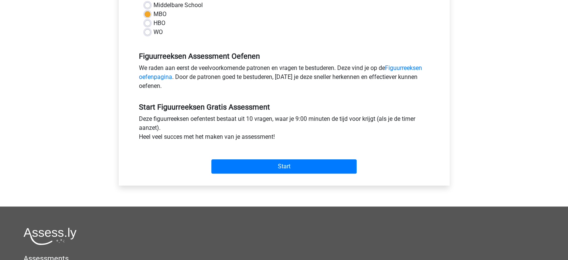
scroll to position [37, 0]
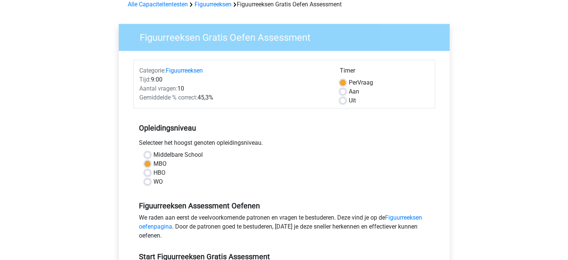
click at [349, 91] on label "Aan" at bounding box center [354, 91] width 10 height 9
click at [346, 91] on input "Aan" at bounding box center [343, 90] width 6 height 7
radio input "true"
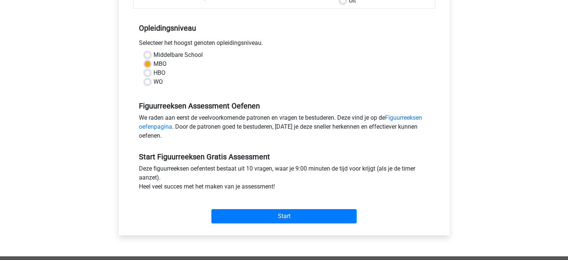
scroll to position [149, 0]
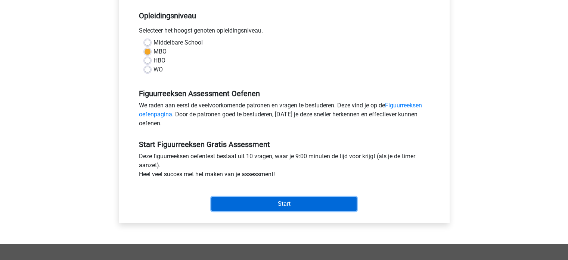
click at [285, 206] on input "Start" at bounding box center [283, 203] width 145 height 14
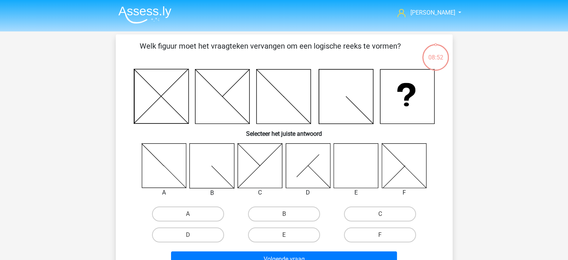
click at [351, 175] on icon at bounding box center [356, 165] width 44 height 44
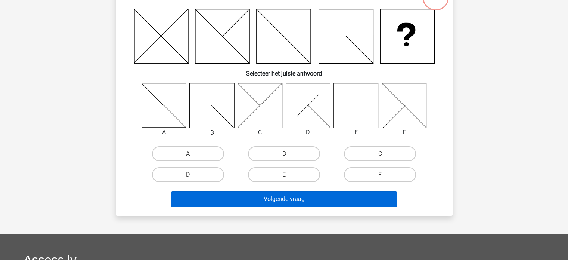
scroll to position [75, 0]
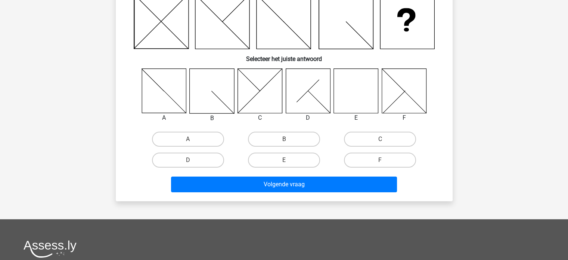
click at [287, 163] on input "E" at bounding box center [286, 162] width 5 height 5
radio input "true"
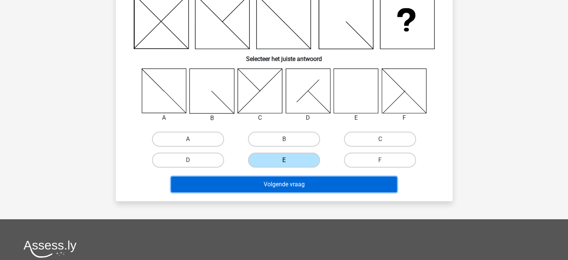
click at [292, 183] on button "Volgende vraag" at bounding box center [284, 184] width 226 height 16
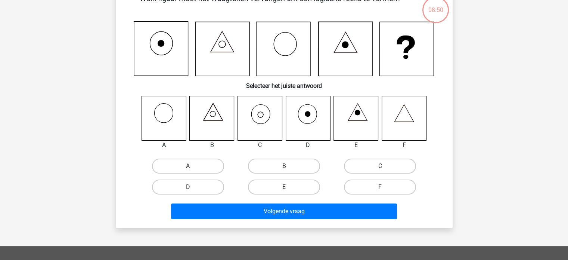
scroll to position [34, 0]
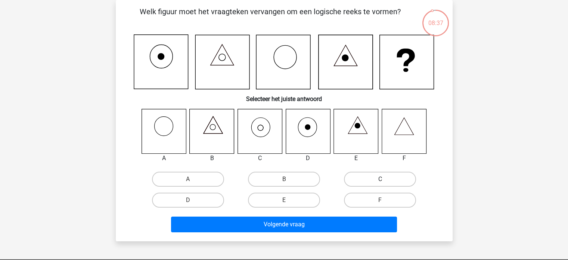
click at [366, 179] on label "C" at bounding box center [380, 178] width 72 height 15
click at [380, 179] on input "C" at bounding box center [382, 181] width 5 height 5
radio input "true"
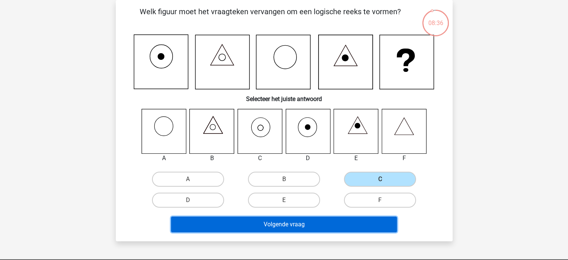
click at [304, 220] on button "Volgende vraag" at bounding box center [284, 224] width 226 height 16
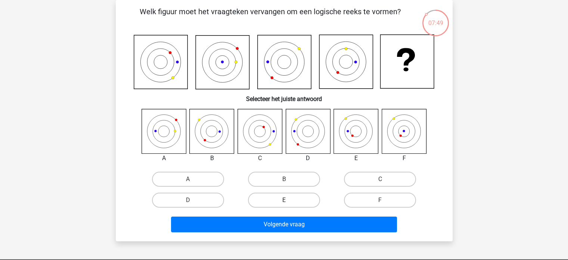
click at [282, 203] on label "E" at bounding box center [284, 199] width 72 height 15
click at [284, 203] on input "E" at bounding box center [286, 202] width 5 height 5
radio input "true"
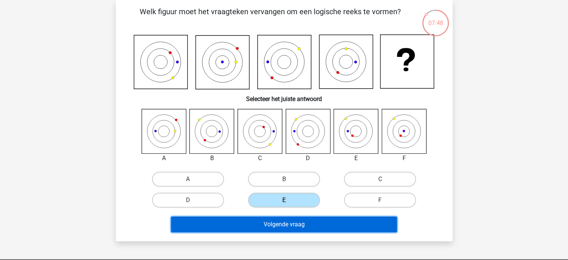
click at [291, 231] on button "Volgende vraag" at bounding box center [284, 224] width 226 height 16
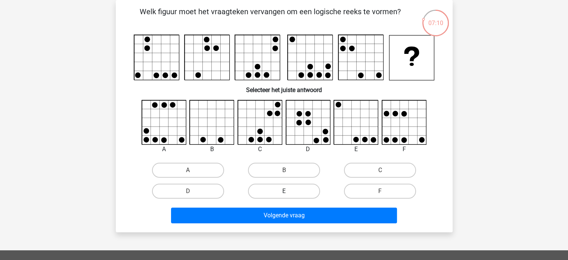
click at [291, 192] on label "E" at bounding box center [284, 190] width 72 height 15
click at [289, 192] on input "E" at bounding box center [286, 193] width 5 height 5
radio input "true"
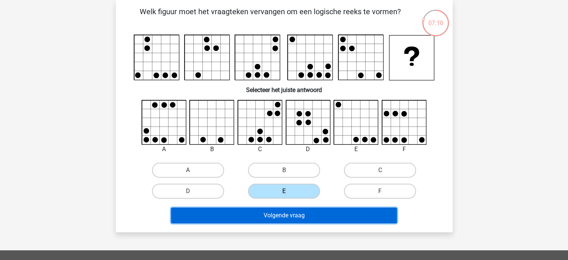
click at [301, 211] on button "Volgende vraag" at bounding box center [284, 215] width 226 height 16
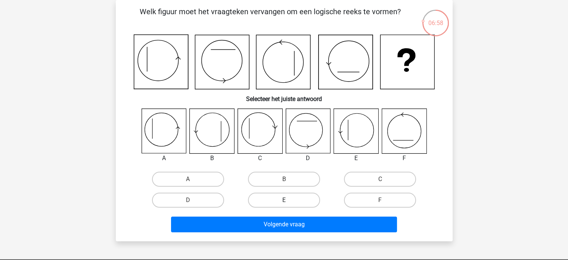
click at [281, 199] on label "E" at bounding box center [284, 199] width 72 height 15
click at [284, 200] on input "E" at bounding box center [286, 202] width 5 height 5
radio input "true"
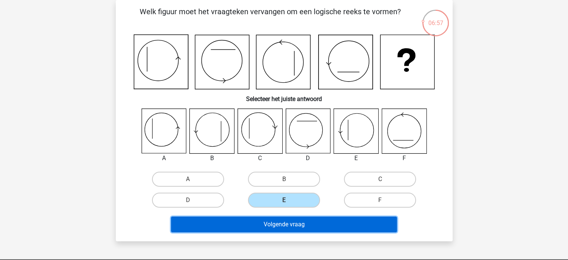
click at [289, 224] on button "Volgende vraag" at bounding box center [284, 224] width 226 height 16
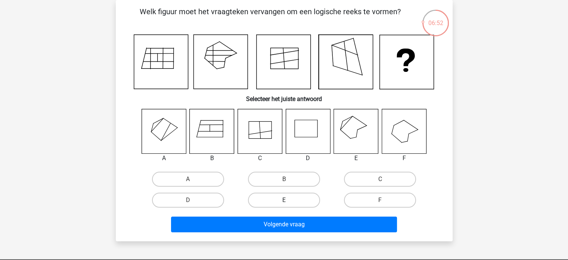
click at [292, 200] on label "E" at bounding box center [284, 199] width 72 height 15
click at [289, 200] on input "E" at bounding box center [286, 202] width 5 height 5
radio input "true"
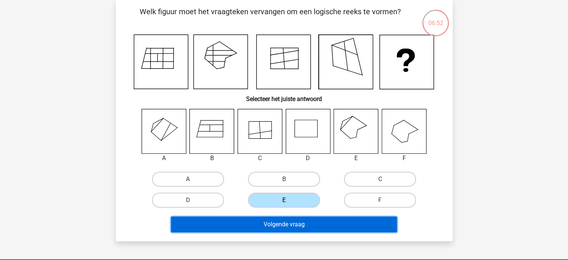
click at [285, 221] on button "Volgende vraag" at bounding box center [284, 224] width 226 height 16
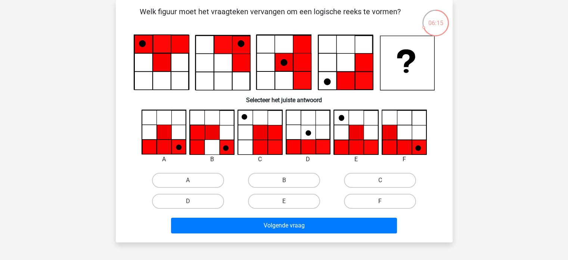
click at [377, 202] on label "F" at bounding box center [380, 201] width 72 height 15
click at [380, 202] on input "F" at bounding box center [382, 203] width 5 height 5
radio input "true"
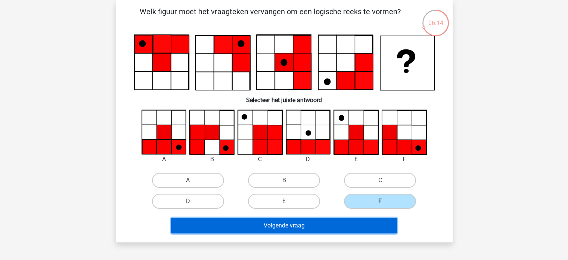
click at [343, 223] on button "Volgende vraag" at bounding box center [284, 225] width 226 height 16
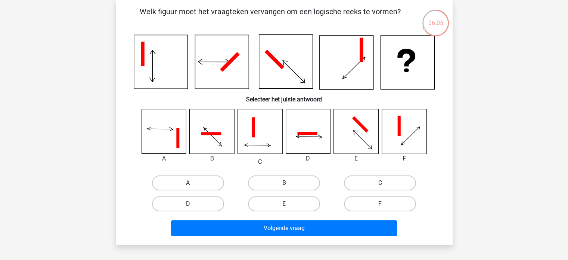
click at [205, 204] on label "D" at bounding box center [188, 203] width 72 height 15
click at [193, 204] on input "D" at bounding box center [190, 206] width 5 height 5
radio input "true"
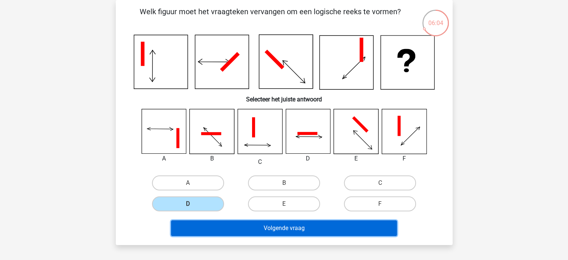
click at [284, 228] on button "Volgende vraag" at bounding box center [284, 228] width 226 height 16
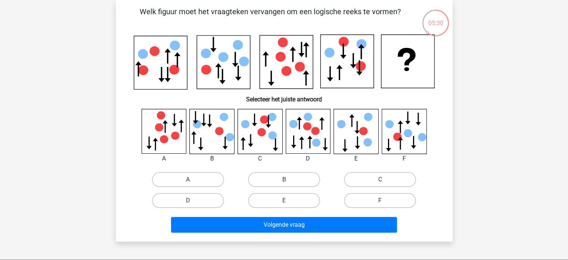
click at [380, 200] on input "F" at bounding box center [382, 202] width 5 height 5
radio input "true"
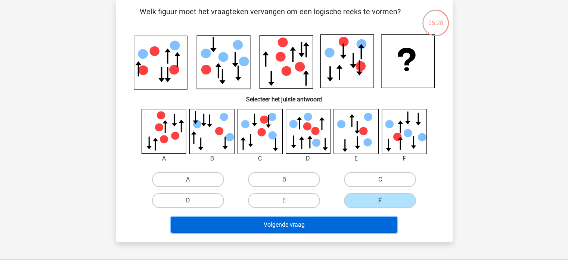
click at [323, 223] on button "Volgende vraag" at bounding box center [284, 225] width 226 height 16
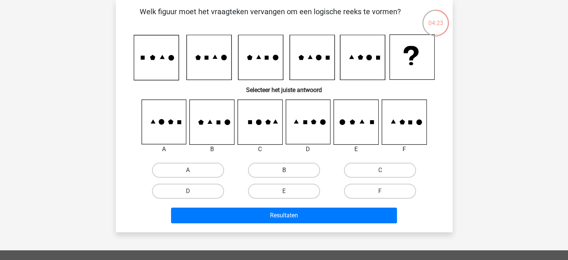
click at [278, 173] on label "B" at bounding box center [284, 170] width 72 height 15
click at [284, 173] on input "B" at bounding box center [286, 172] width 5 height 5
radio input "true"
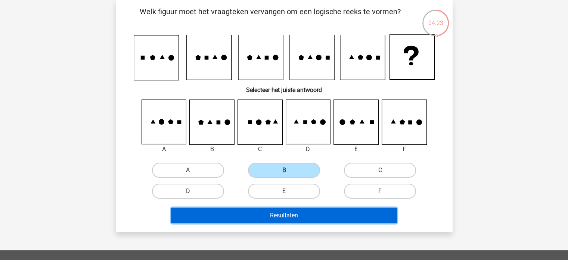
click at [282, 209] on button "Resultaten" at bounding box center [284, 215] width 226 height 16
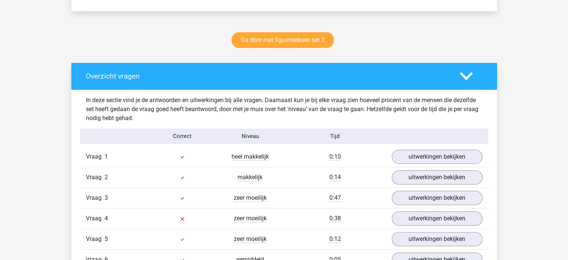
scroll to position [448, 0]
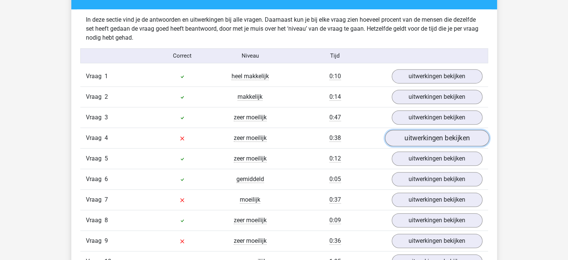
click at [417, 140] on link "uitwerkingen bekijken" at bounding box center [437, 138] width 104 height 16
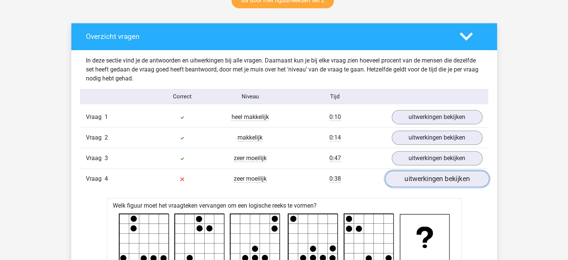
scroll to position [411, 0]
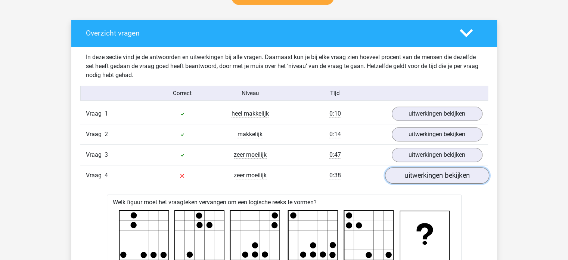
click at [440, 173] on link "uitwerkingen bekijken" at bounding box center [437, 175] width 104 height 16
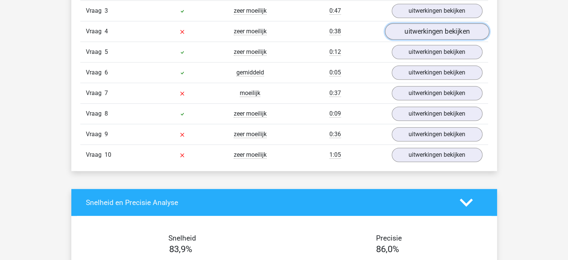
scroll to position [560, 0]
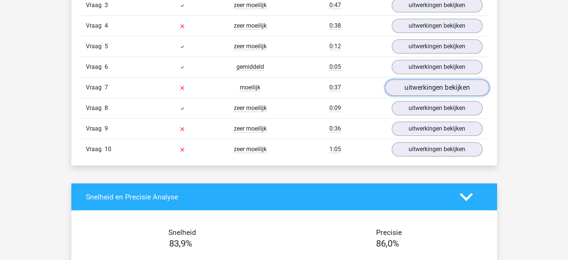
click at [430, 86] on link "uitwerkingen bekijken" at bounding box center [437, 88] width 104 height 16
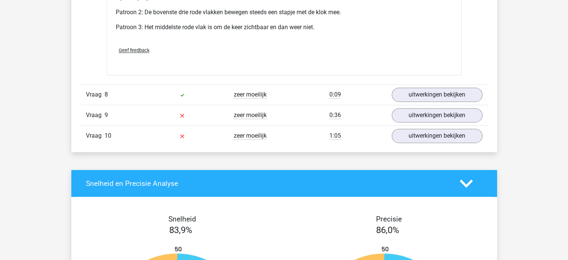
scroll to position [1046, 0]
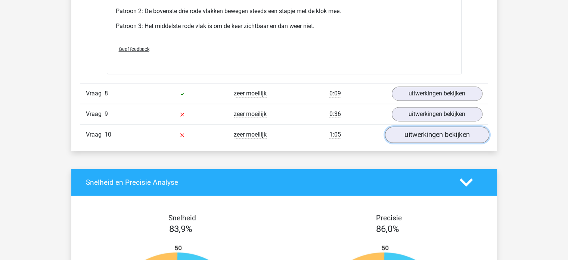
click at [428, 133] on link "uitwerkingen bekijken" at bounding box center [437, 134] width 104 height 16
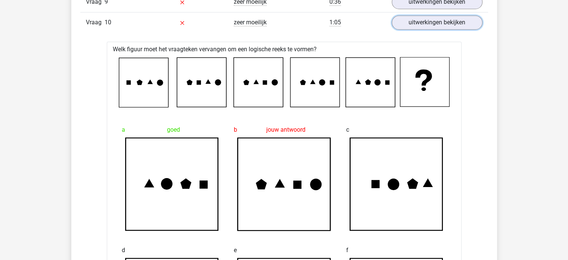
scroll to position [934, 0]
